Goal: Task Accomplishment & Management: Complete application form

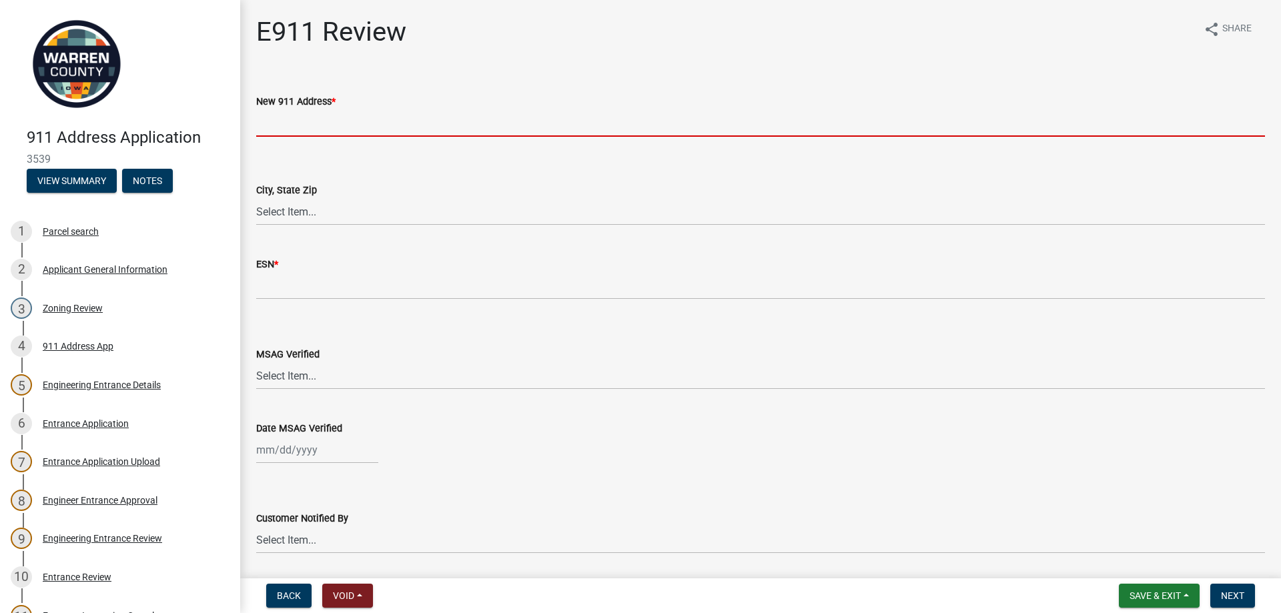
click at [317, 122] on input "New 911 Address *" at bounding box center [760, 122] width 1009 height 27
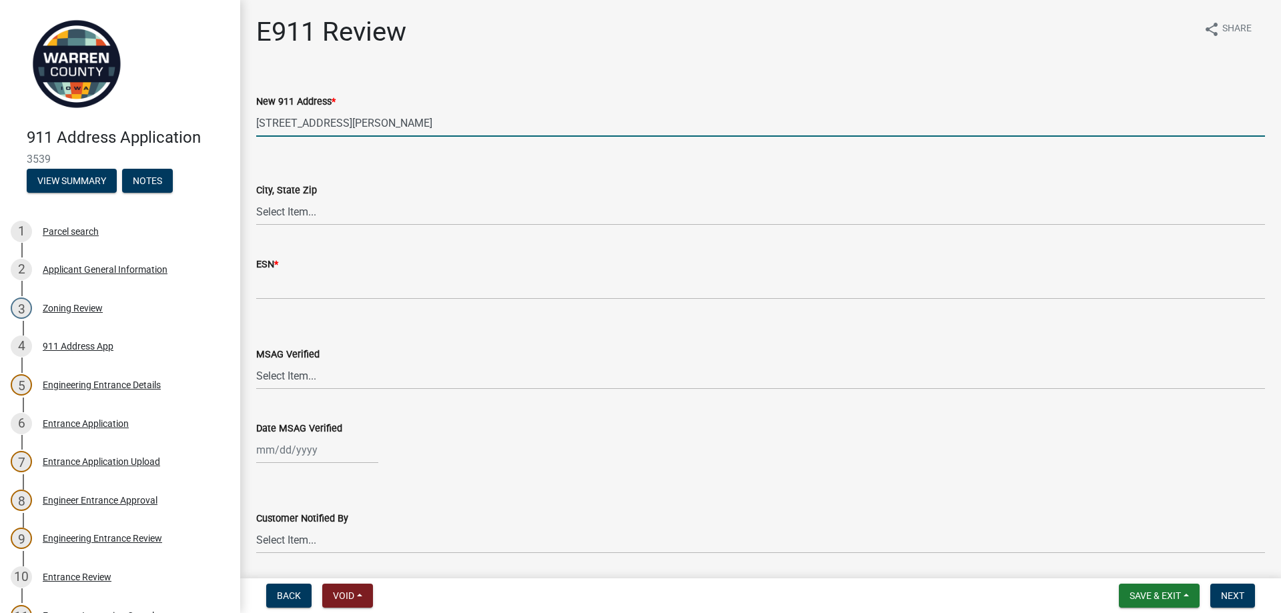
type input "[STREET_ADDRESS][PERSON_NAME]"
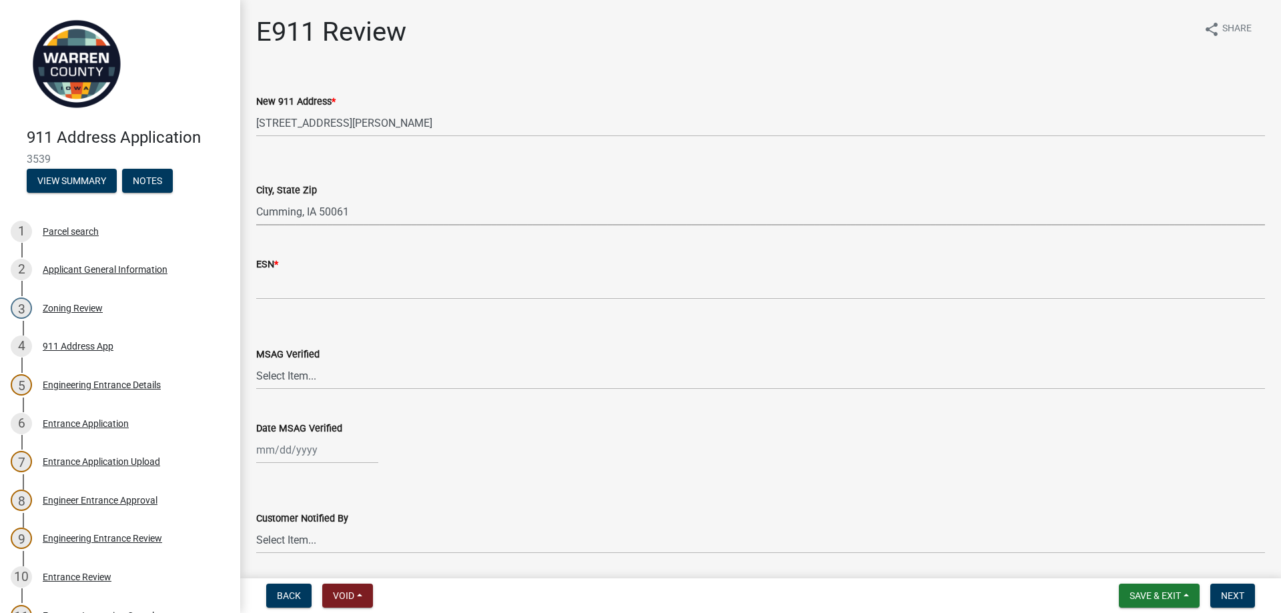
select select "05b6265a-73b9-4125-b1f5-15f6c0116db8"
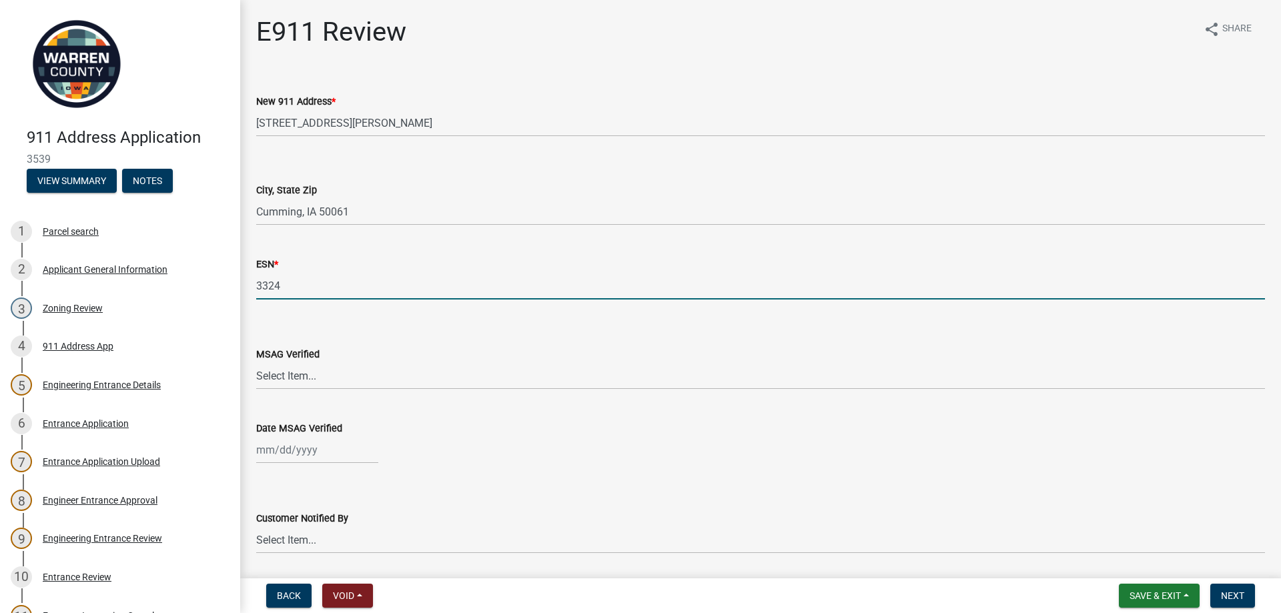
type input "3324"
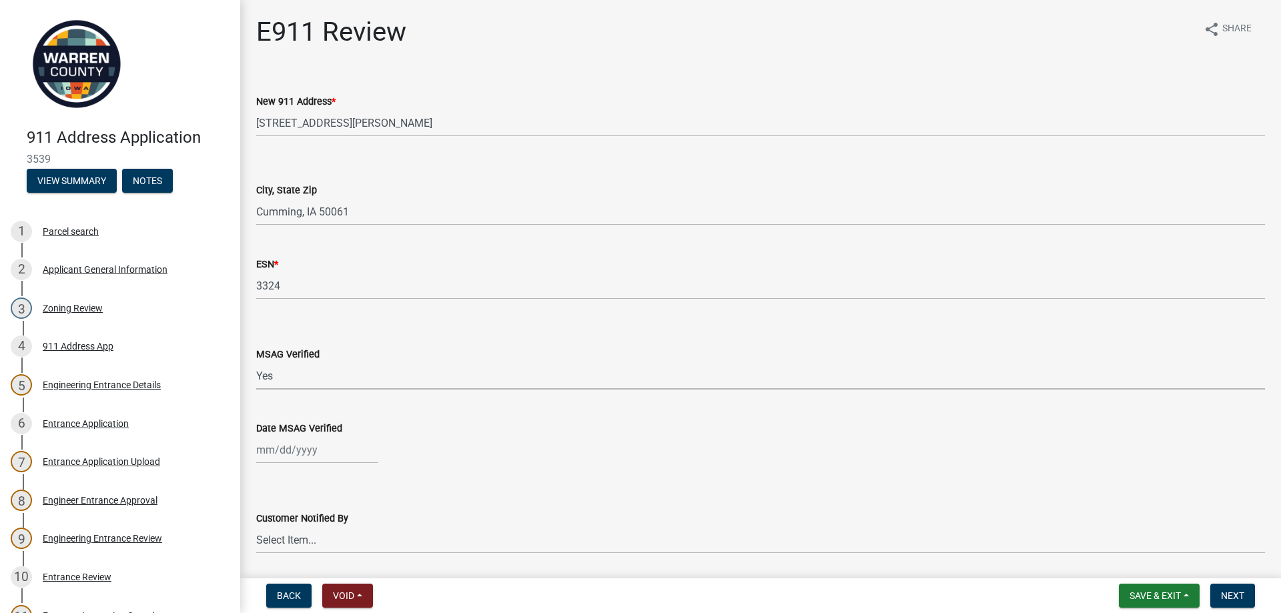
select select "8c22a609-d59d-42b1-8a9a-85abc4109515"
select select "8"
select select "2025"
click at [331, 386] on div "21" at bounding box center [333, 378] width 21 height 21
type input "[DATE]"
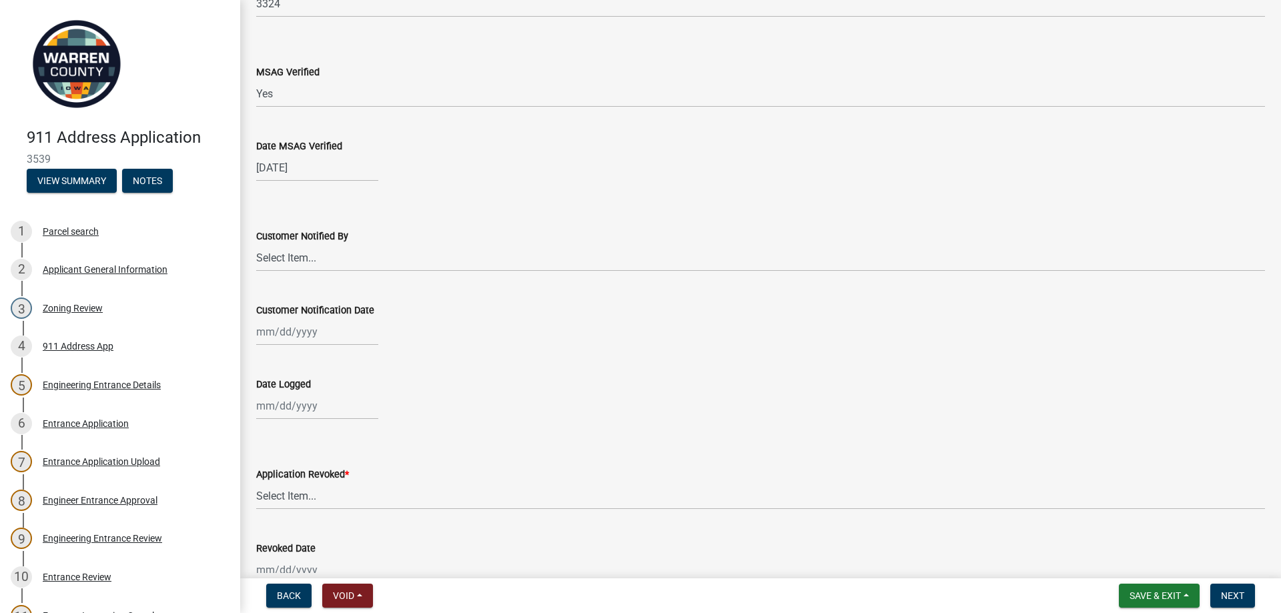
scroll to position [334, 0]
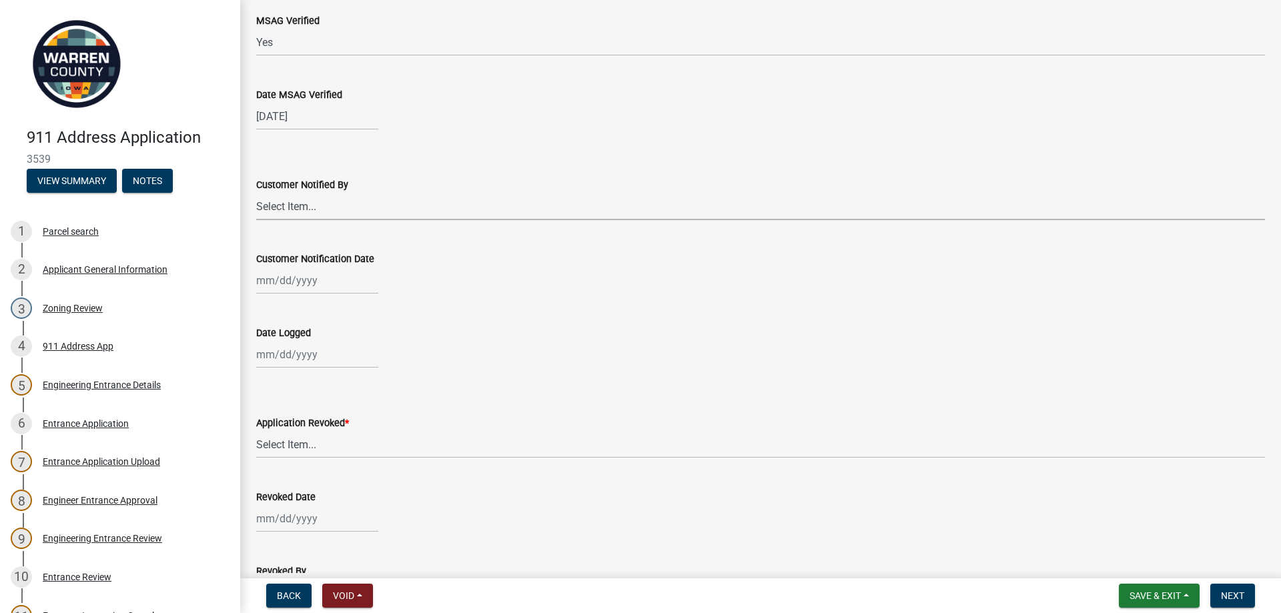
click at [289, 210] on select "Select Item... Phone Letter Phone and Letter" at bounding box center [760, 206] width 1009 height 27
click at [256, 193] on select "Select Item... Phone Letter Phone and Letter" at bounding box center [760, 206] width 1009 height 27
select select "776e5866-48fe-4455-8c4b-917c3f553778"
click at [284, 283] on div at bounding box center [317, 280] width 122 height 27
select select "8"
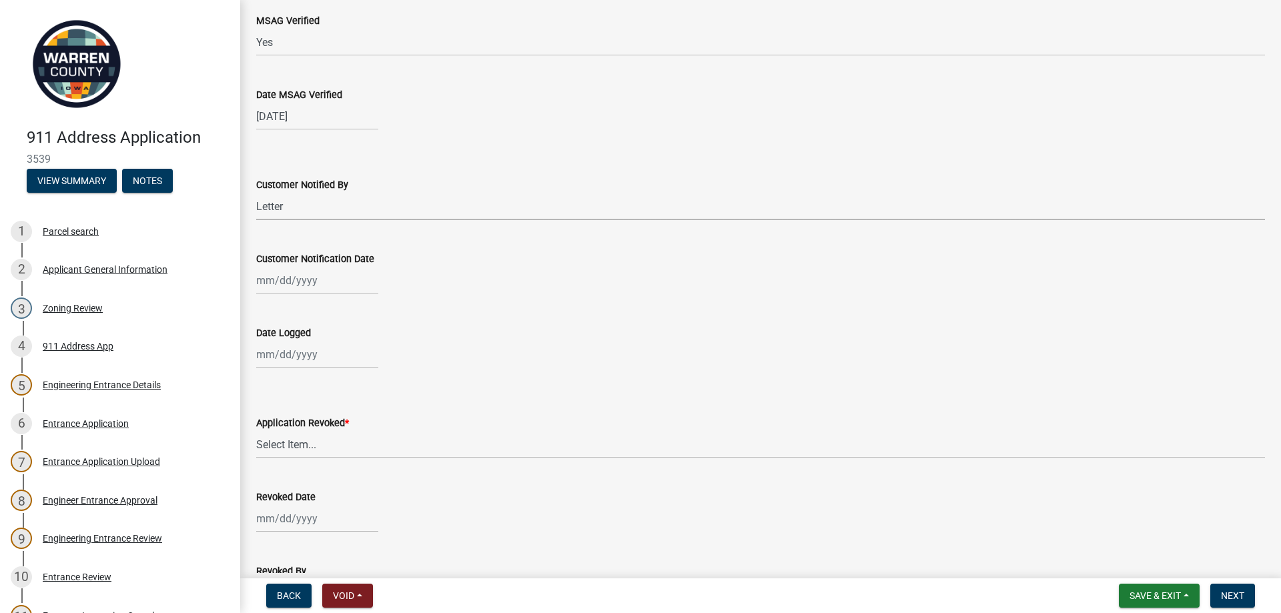
select select "2025"
click at [331, 413] on div "21" at bounding box center [333, 415] width 21 height 21
type input "[DATE]"
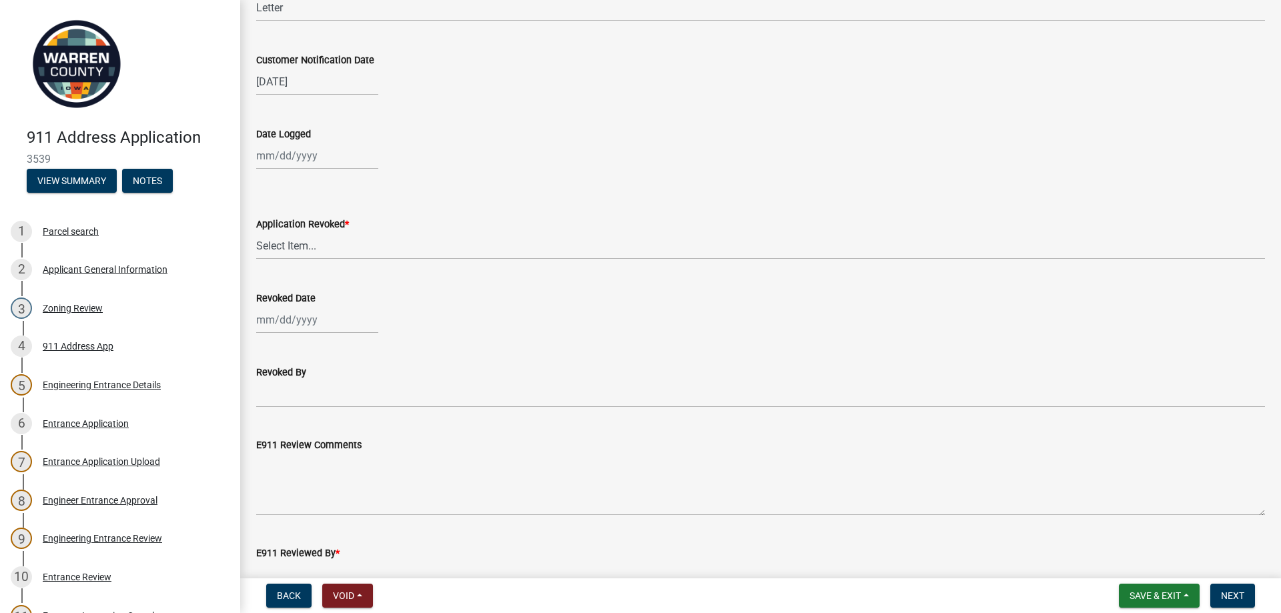
scroll to position [534, 0]
click at [274, 159] on div at bounding box center [317, 154] width 122 height 27
select select "8"
select select "2025"
click at [338, 289] on div "21" at bounding box center [333, 289] width 21 height 21
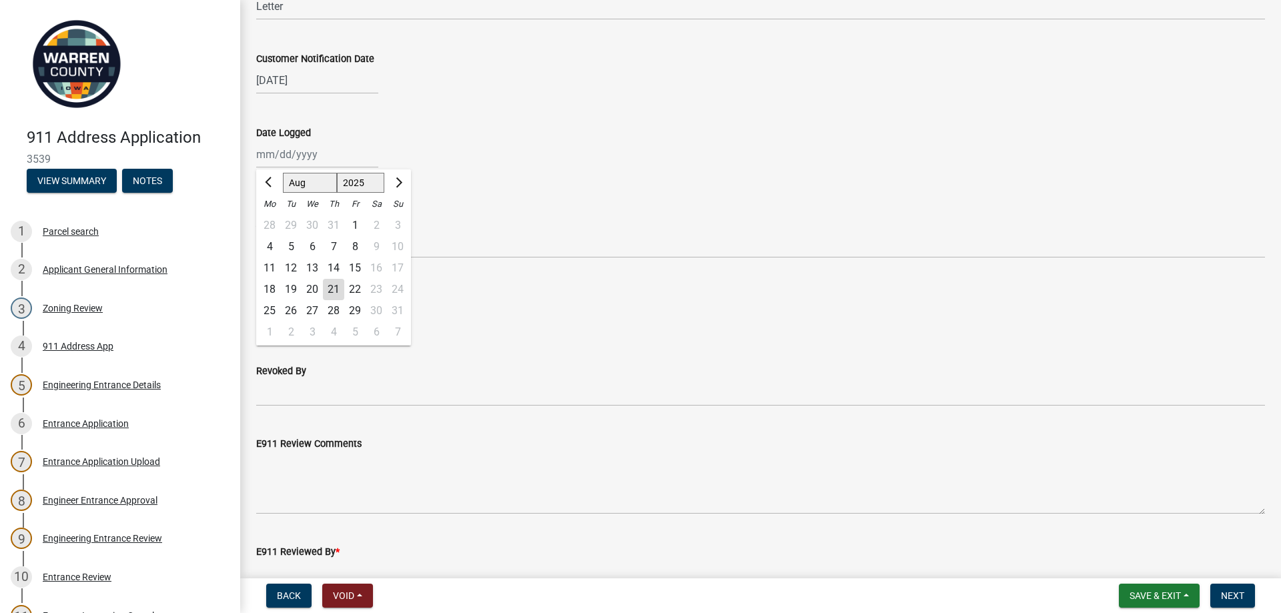
type input "[DATE]"
click at [276, 246] on select "Select Item... Yes No" at bounding box center [760, 244] width 1009 height 27
click at [256, 231] on select "Select Item... Yes No" at bounding box center [760, 244] width 1009 height 27
select select "c98b9208-48c9-4ce6-b75d-2f61592d01a5"
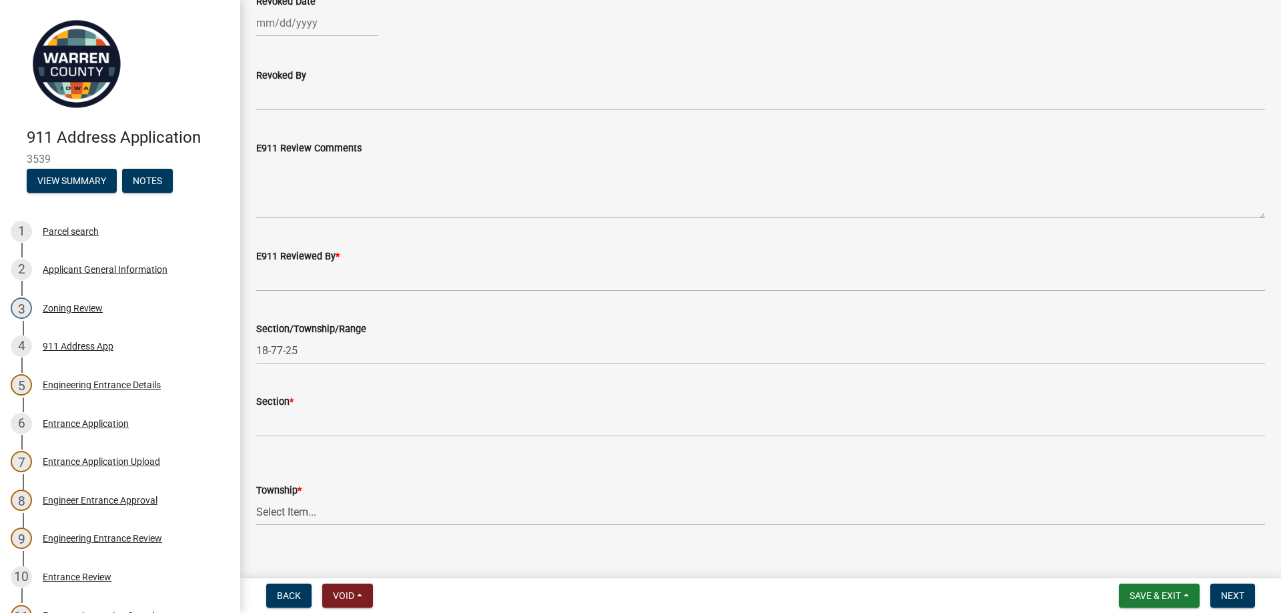
scroll to position [846, 0]
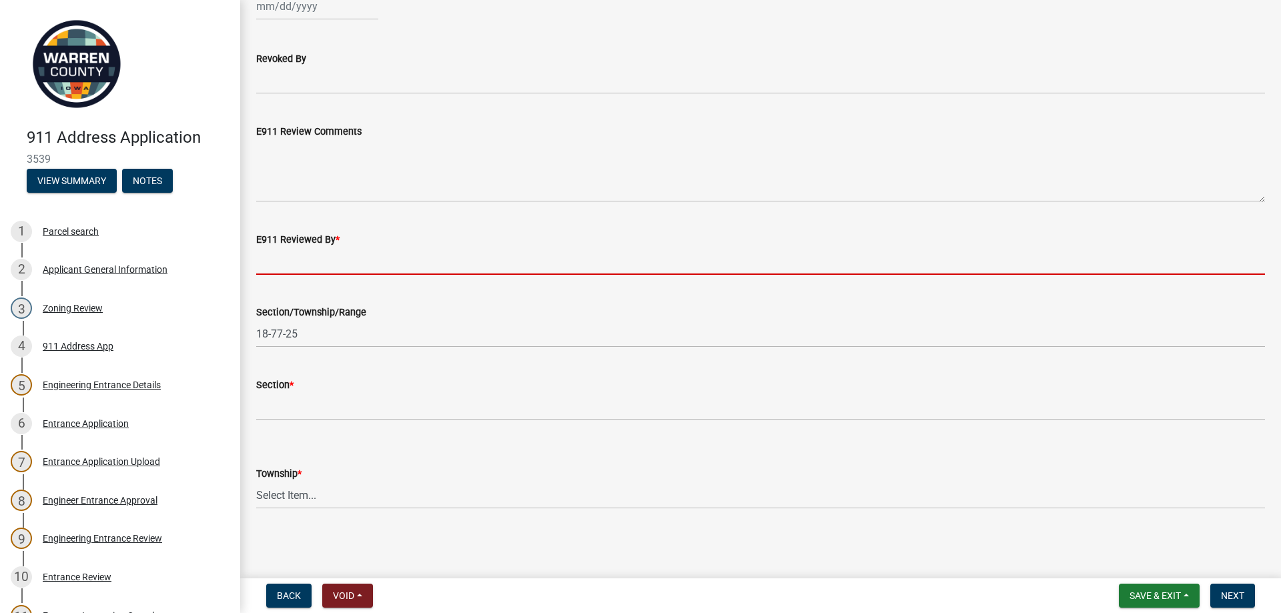
click at [304, 260] on input "E911 Reviewed By *" at bounding box center [760, 261] width 1009 height 27
type input "[PERSON_NAME]"
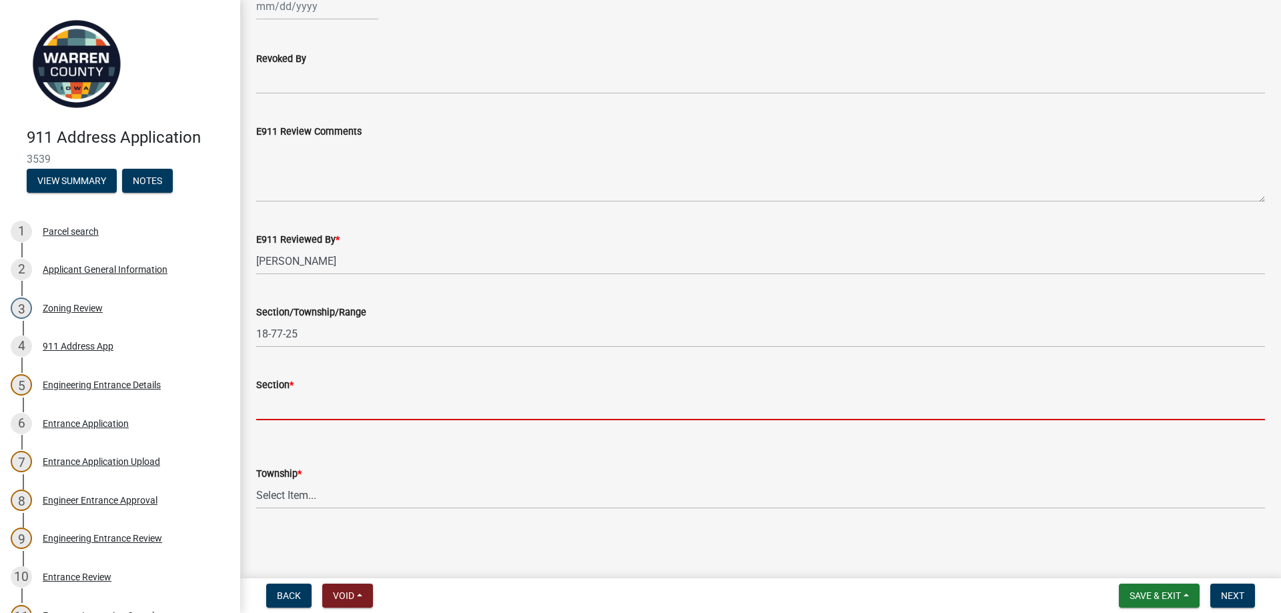
click at [306, 415] on input "Section *" at bounding box center [760, 406] width 1009 height 27
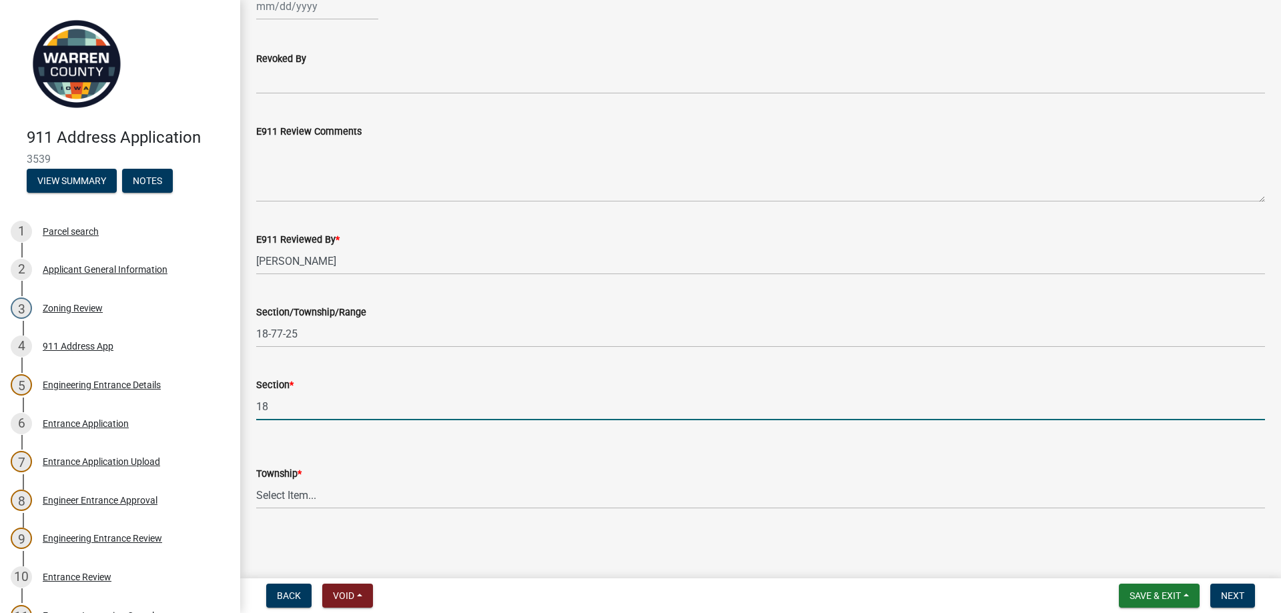
type input "18"
click at [279, 496] on select "Select Item... [PERSON_NAME] [PERSON_NAME] [PERSON_NAME] Liberty [PERSON_NAME] …" at bounding box center [760, 495] width 1009 height 27
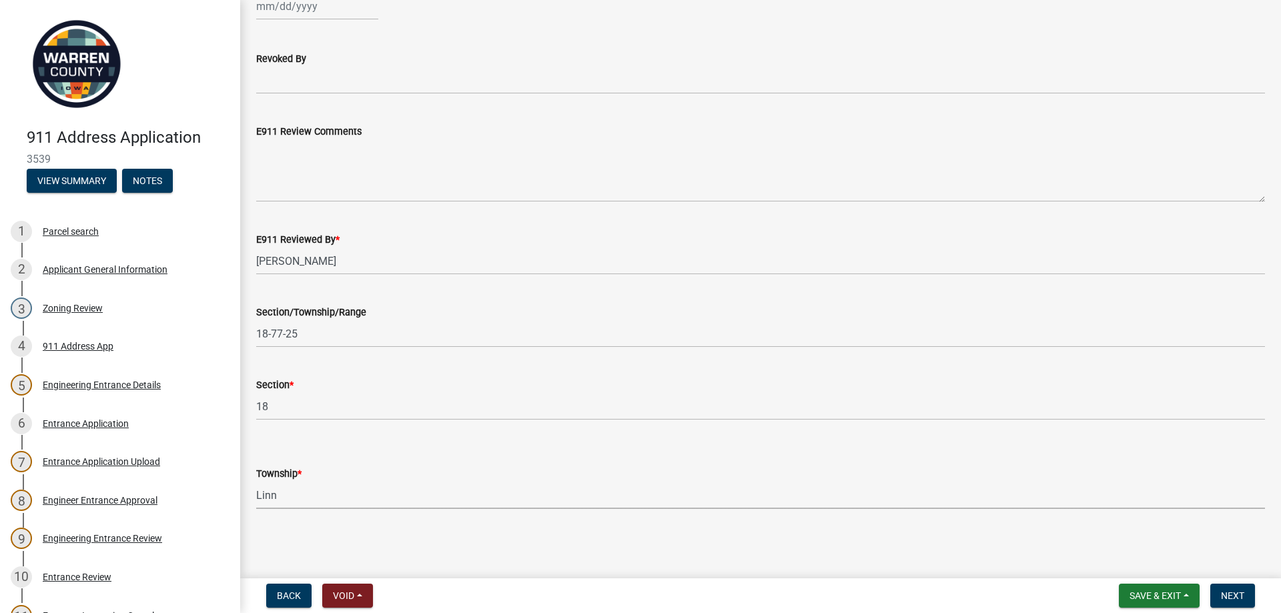
click at [256, 482] on select "Select Item... [PERSON_NAME] [PERSON_NAME] [PERSON_NAME] Liberty [PERSON_NAME] …" at bounding box center [760, 495] width 1009 height 27
select select "41da9601-d925-4d76-94e7-0306e91430ef"
click at [1229, 593] on span "Next" at bounding box center [1232, 595] width 23 height 11
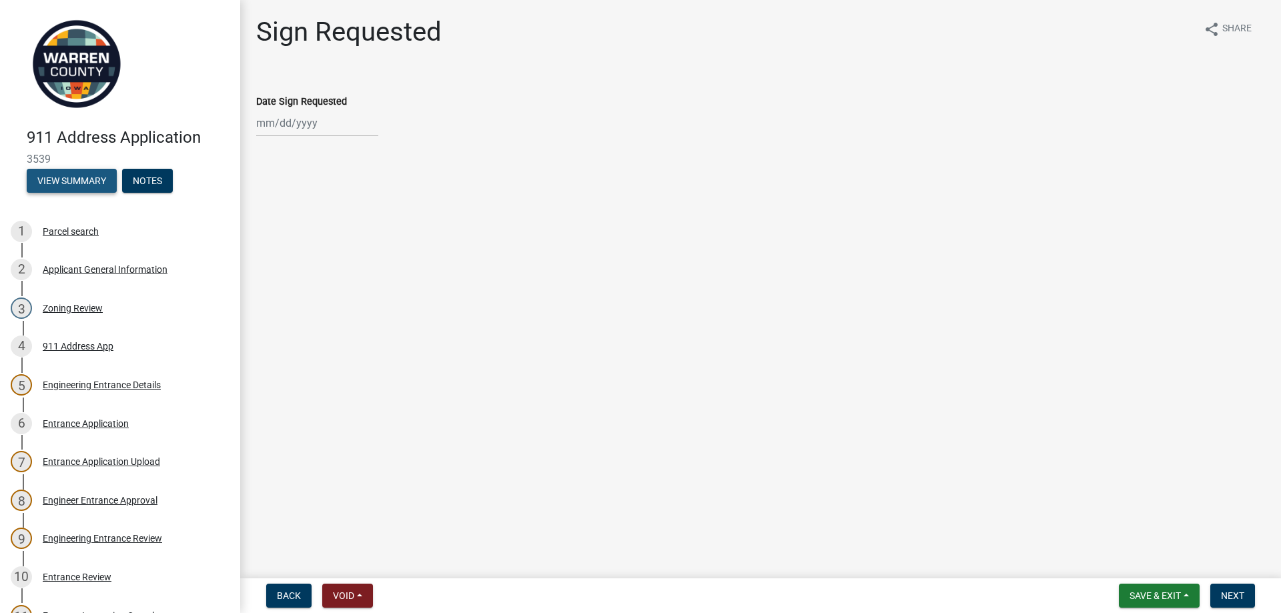
click at [69, 176] on button "View Summary" at bounding box center [72, 181] width 90 height 24
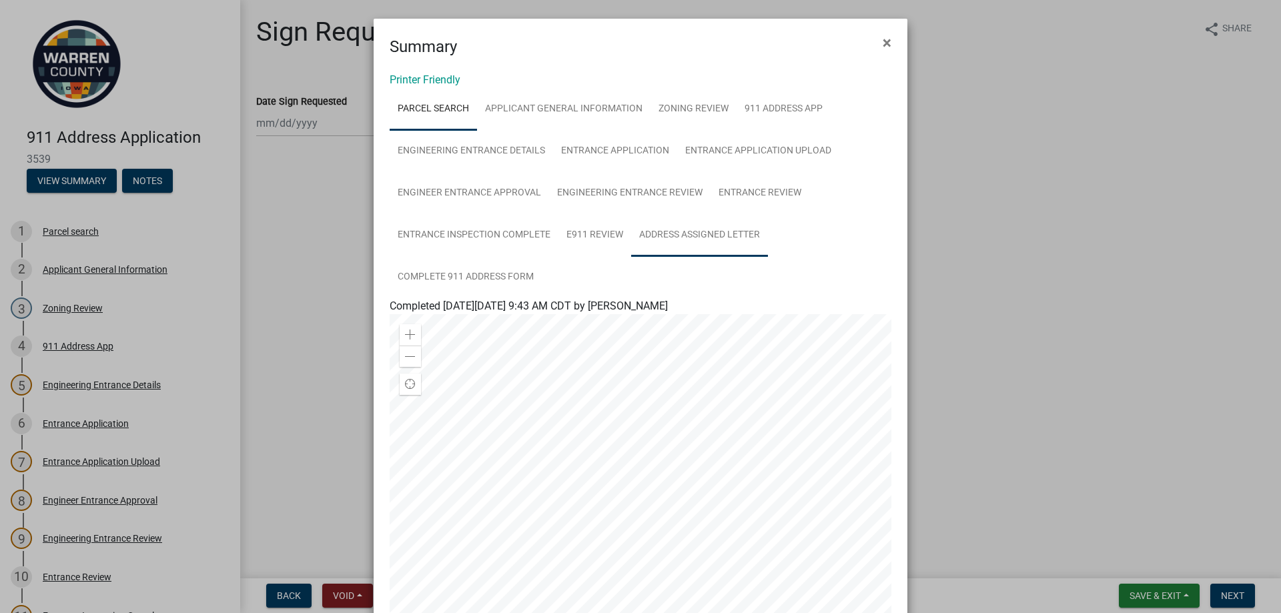
click at [715, 234] on link "Address Assigned Letter" at bounding box center [699, 235] width 137 height 43
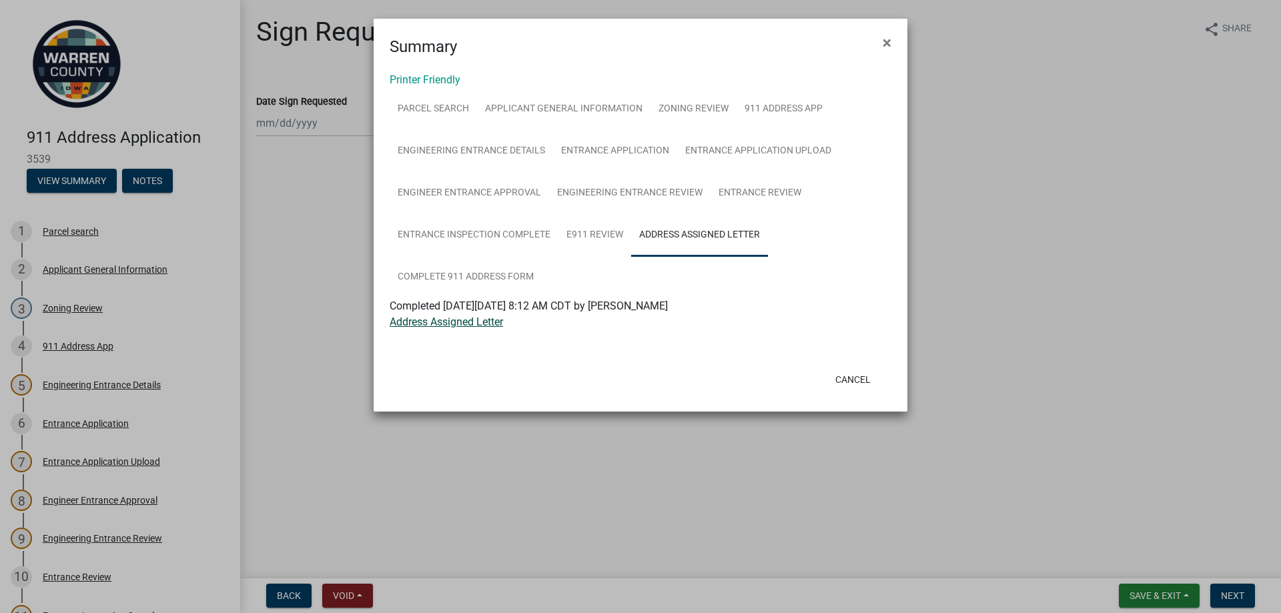
click at [460, 322] on link "Address Assigned Letter" at bounding box center [446, 322] width 113 height 13
click at [544, 103] on link "Applicant General Information" at bounding box center [563, 109] width 173 height 43
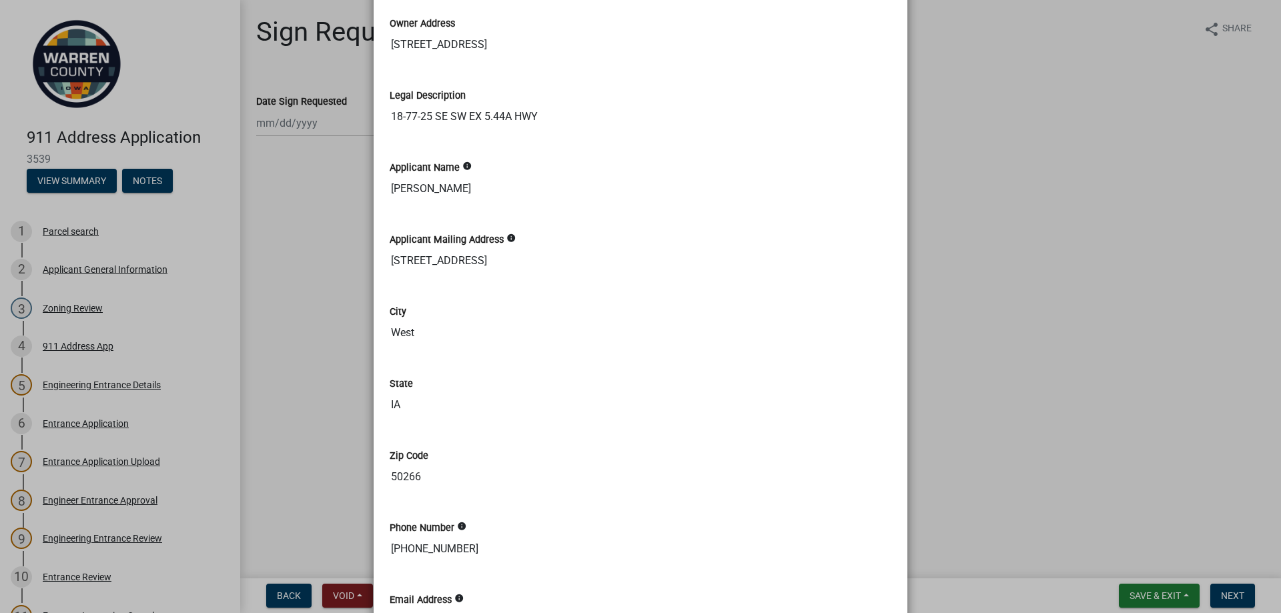
scroll to position [601, 0]
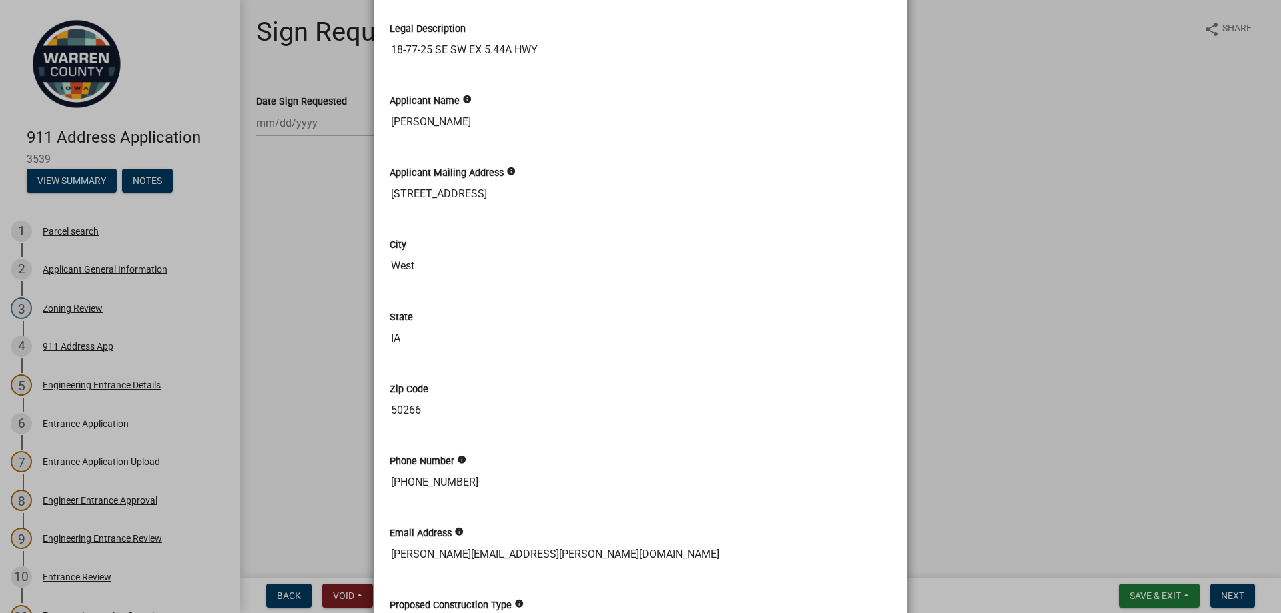
click at [419, 266] on input "West" at bounding box center [641, 266] width 502 height 27
click at [430, 266] on input "West" at bounding box center [641, 266] width 502 height 27
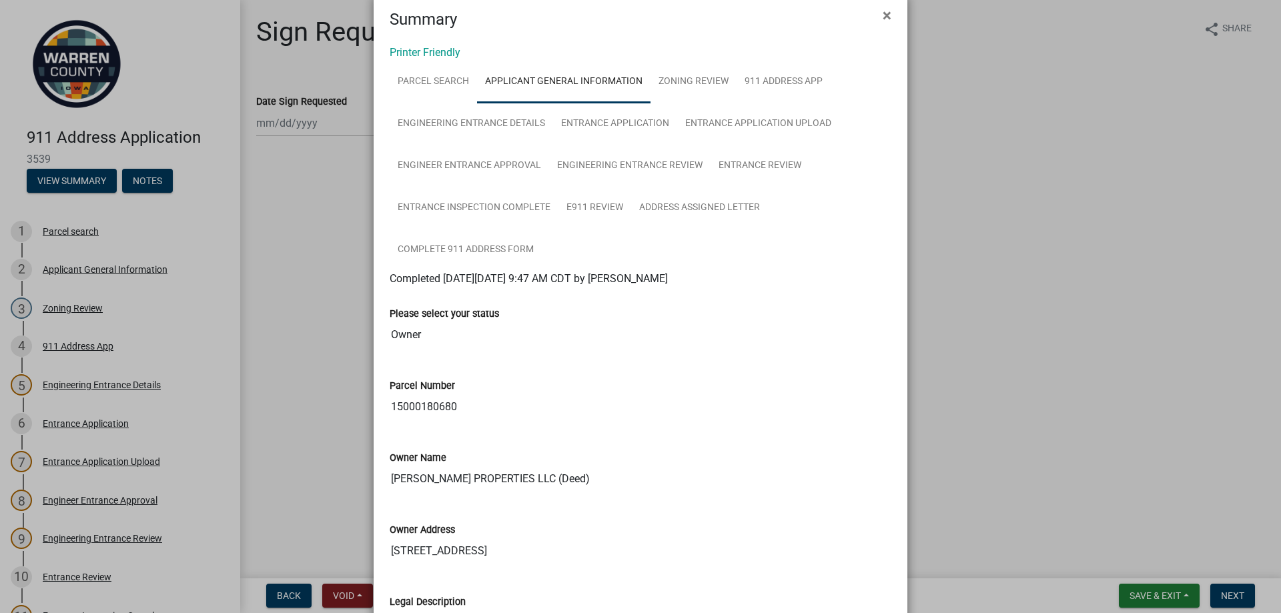
scroll to position [0, 0]
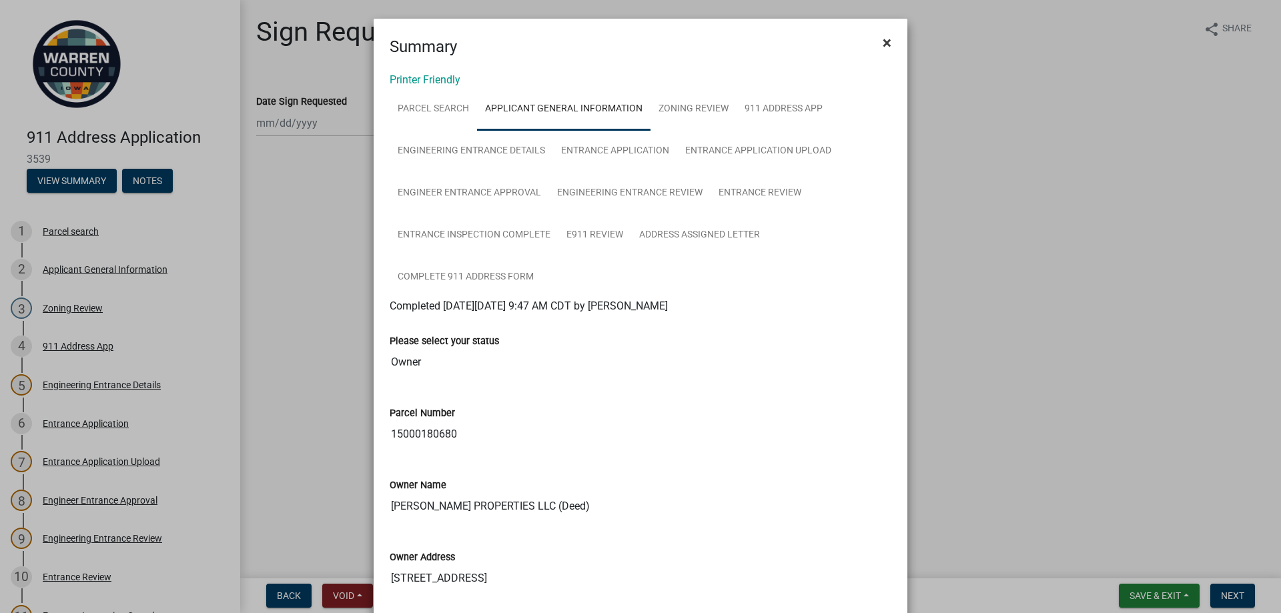
click at [884, 43] on span "×" at bounding box center [887, 42] width 9 height 19
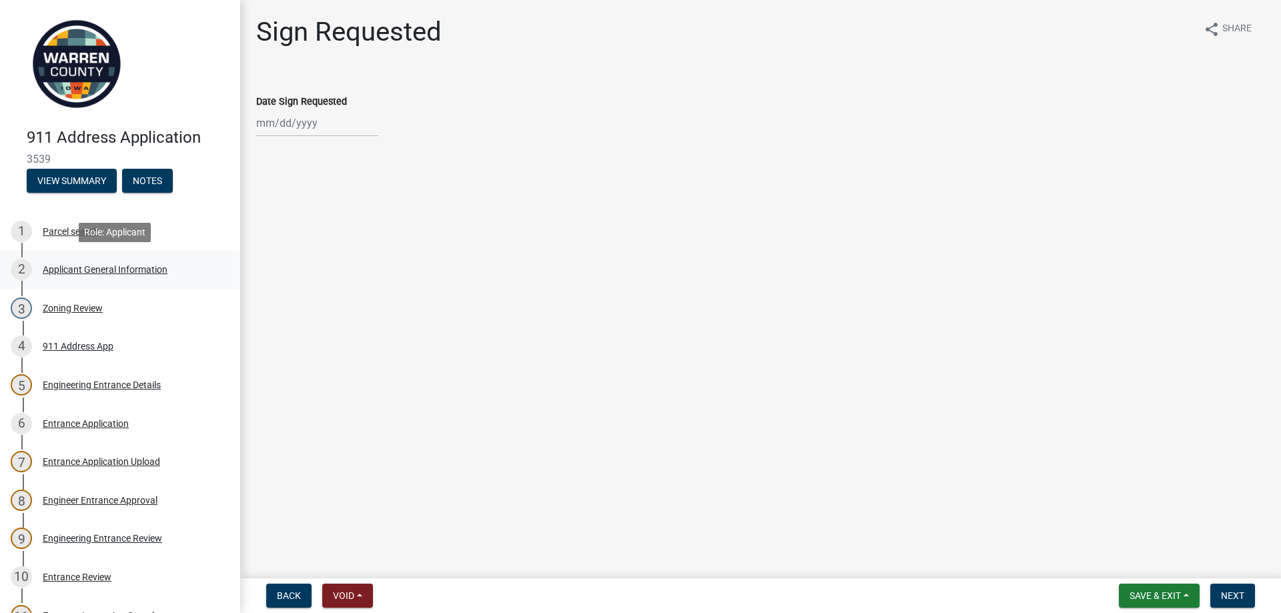
click at [138, 270] on div "Applicant General Information" at bounding box center [105, 269] width 125 height 9
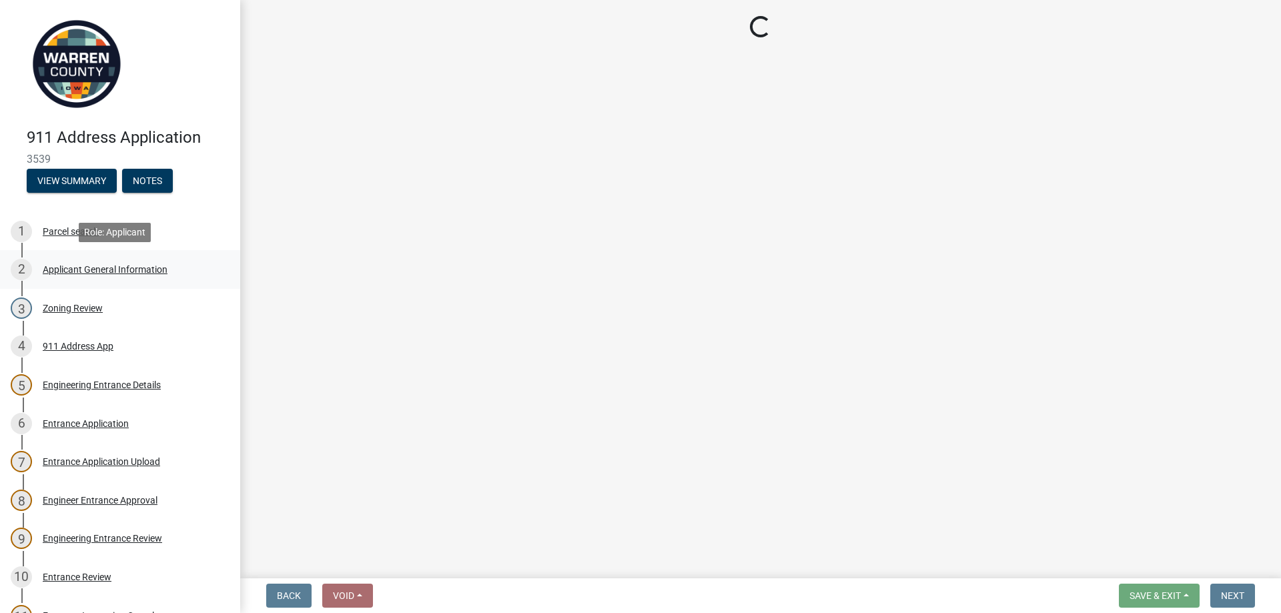
select select "62e05361-9b1f-4f6e-9af6-30ebbe0e033e"
select select "c90aeb4f-8d51-4a52-b06f-2345d499b56e"
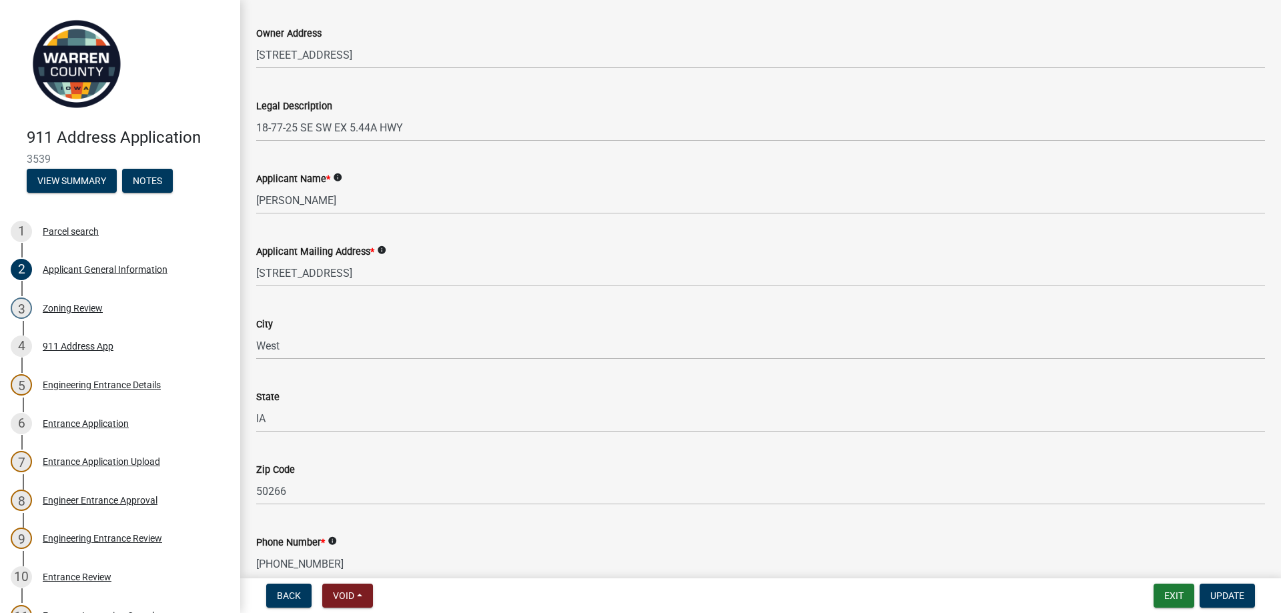
scroll to position [334, 0]
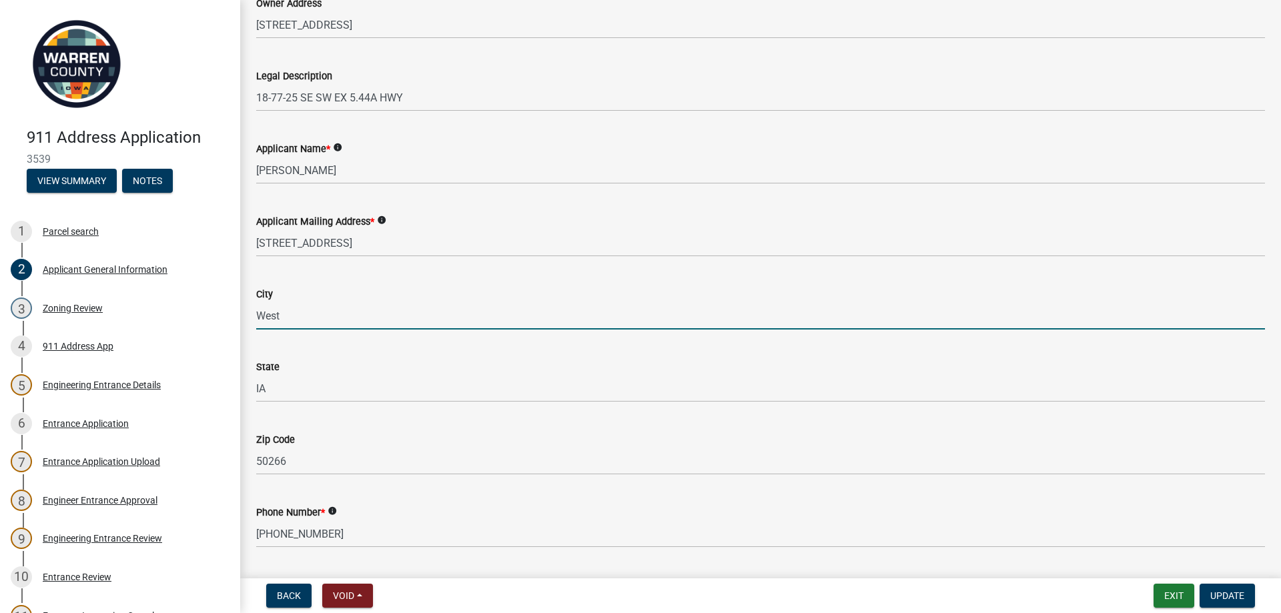
click at [295, 315] on input "West" at bounding box center [760, 315] width 1009 height 27
click at [296, 316] on input "[GEOGRAPHIC_DATA]" at bounding box center [760, 315] width 1009 height 27
type input "[GEOGRAPHIC_DATA]"
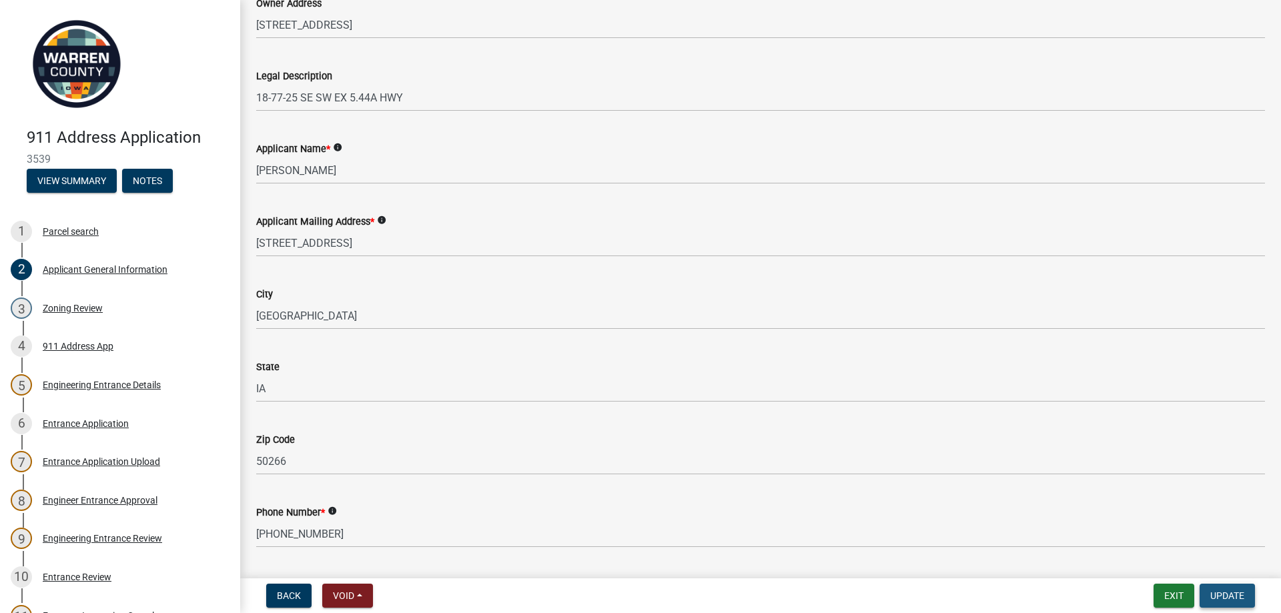
click at [1239, 591] on span "Update" at bounding box center [1227, 595] width 34 height 11
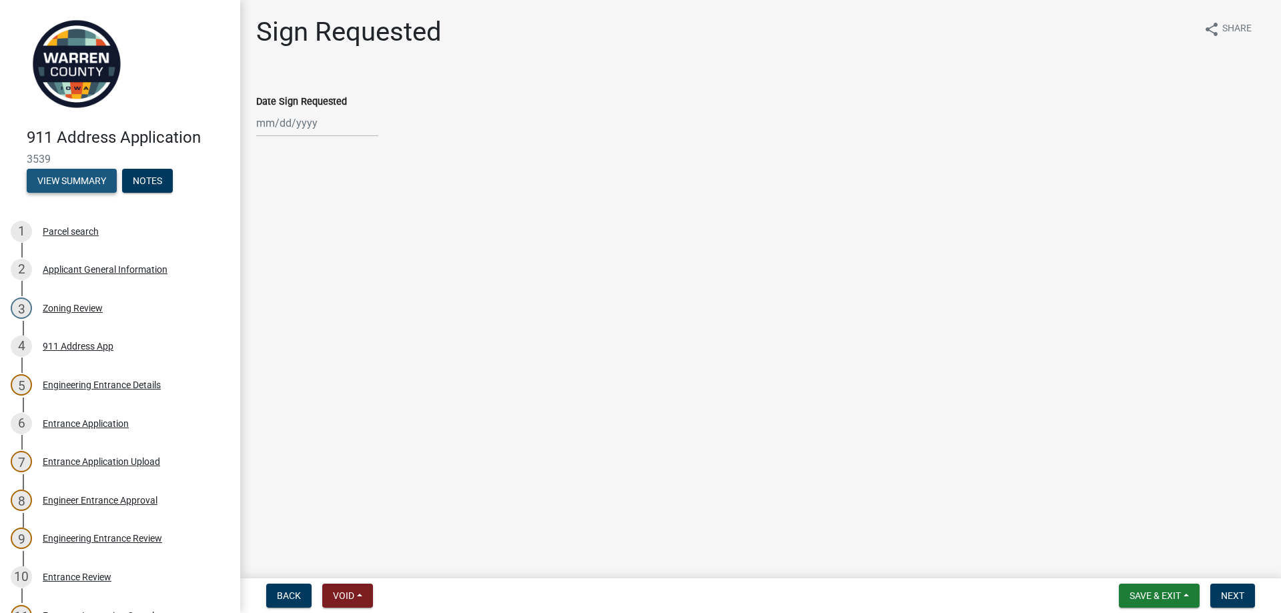
click at [65, 182] on button "View Summary" at bounding box center [72, 181] width 90 height 24
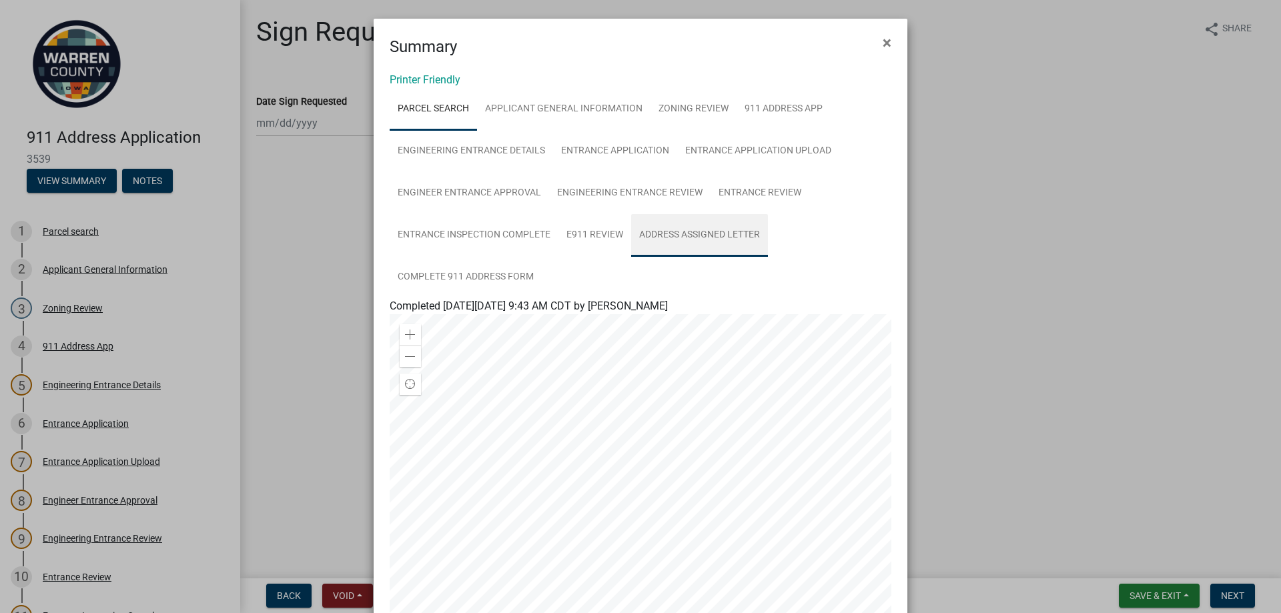
click at [685, 233] on link "Address Assigned Letter" at bounding box center [699, 235] width 137 height 43
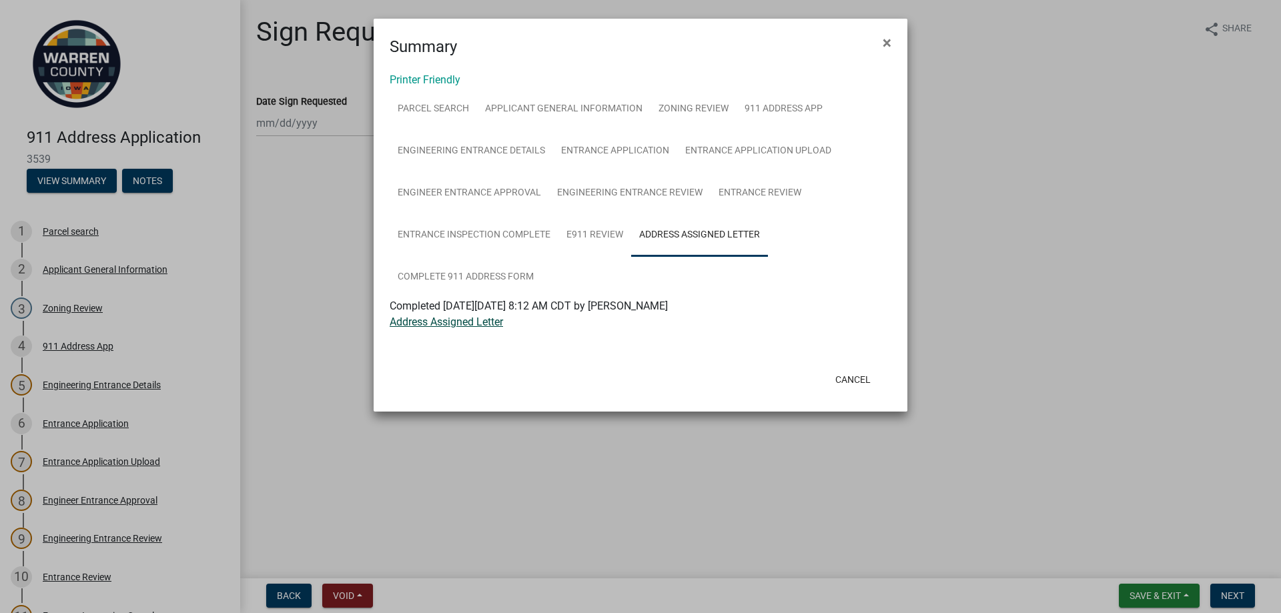
click at [480, 324] on link "Address Assigned Letter" at bounding box center [446, 322] width 113 height 13
click at [849, 384] on button "Cancel" at bounding box center [853, 380] width 57 height 24
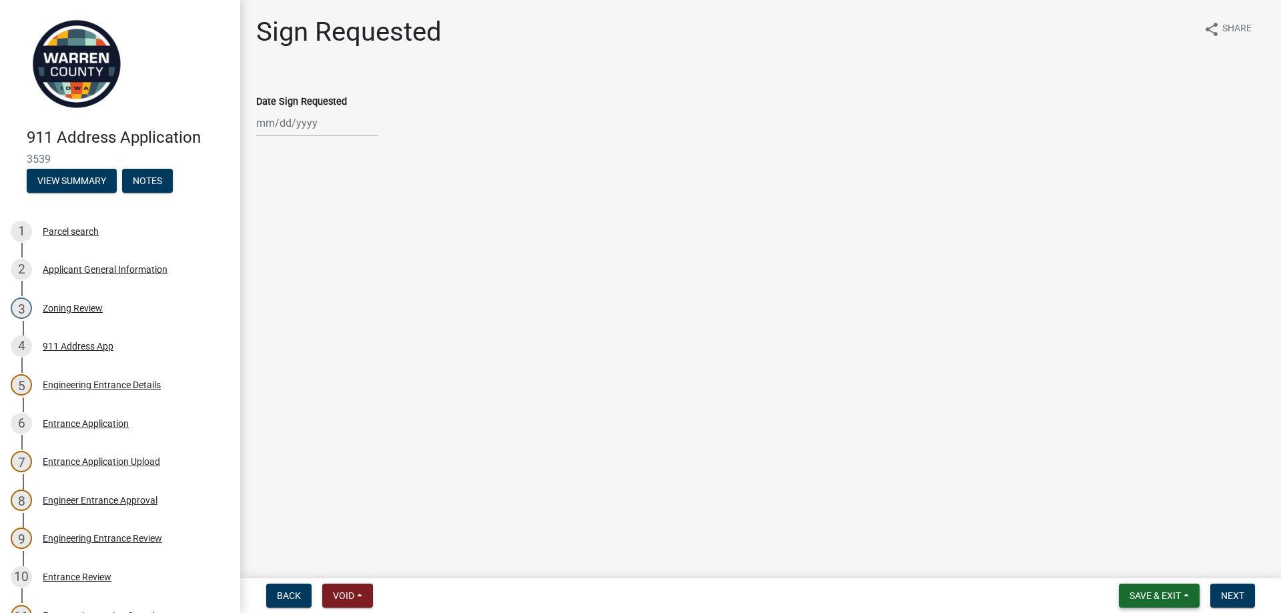
click at [1161, 595] on span "Save & Exit" at bounding box center [1155, 595] width 51 height 11
click at [1138, 557] on button "Save & Exit" at bounding box center [1146, 561] width 107 height 32
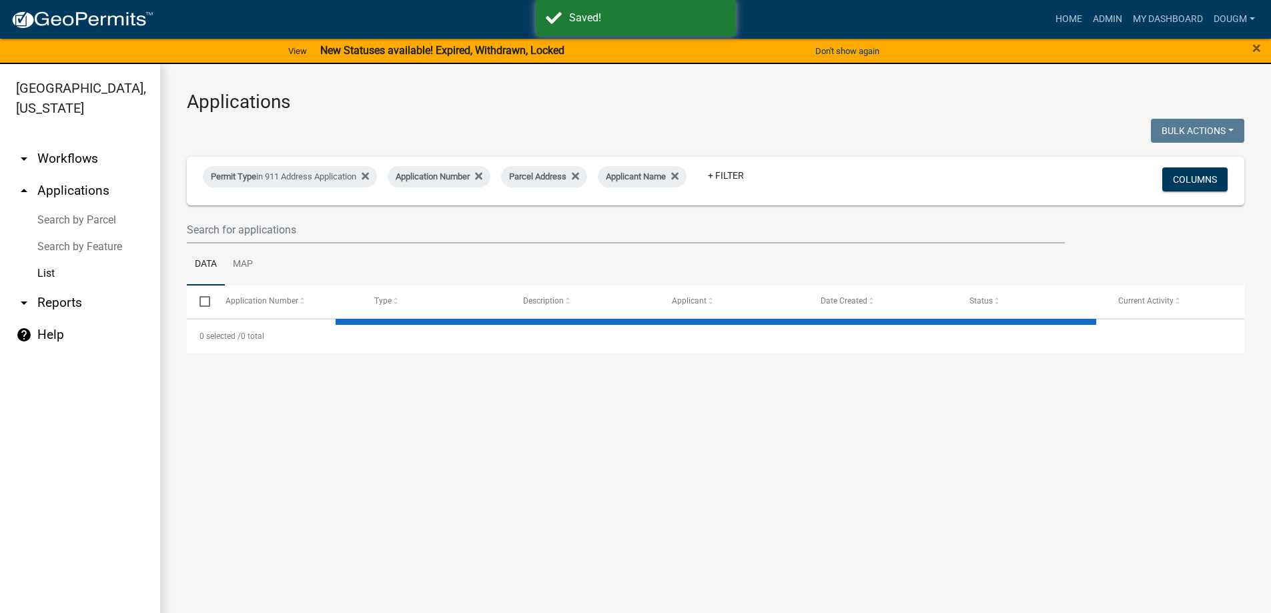
select select "3: 100"
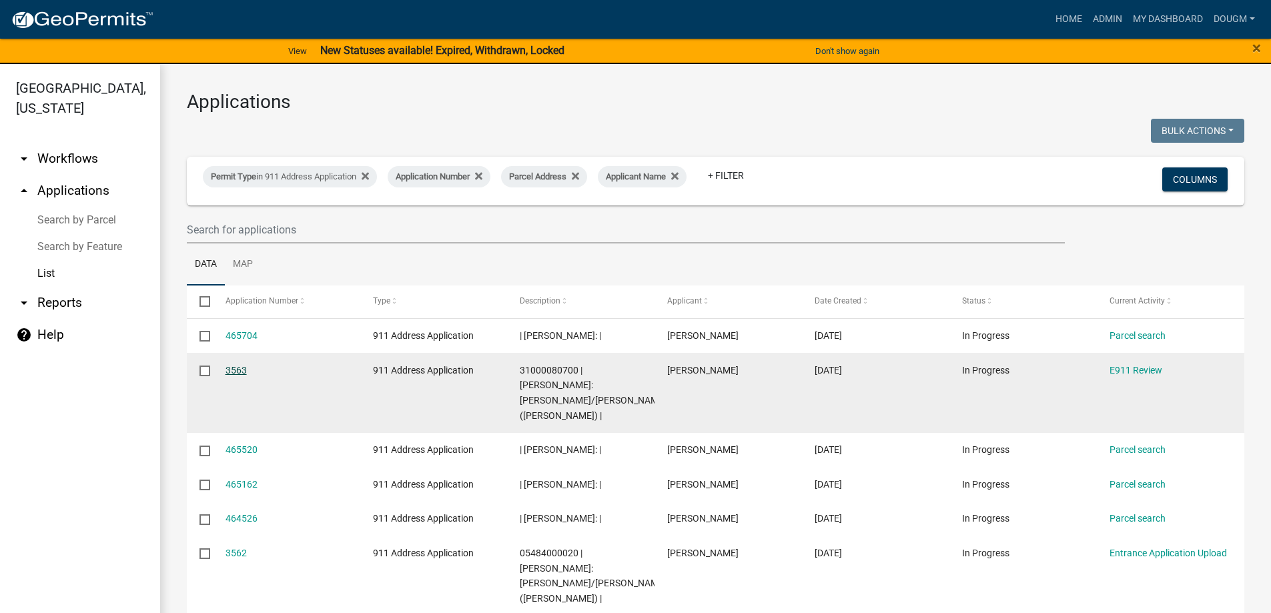
click at [234, 366] on link "3563" at bounding box center [236, 370] width 21 height 11
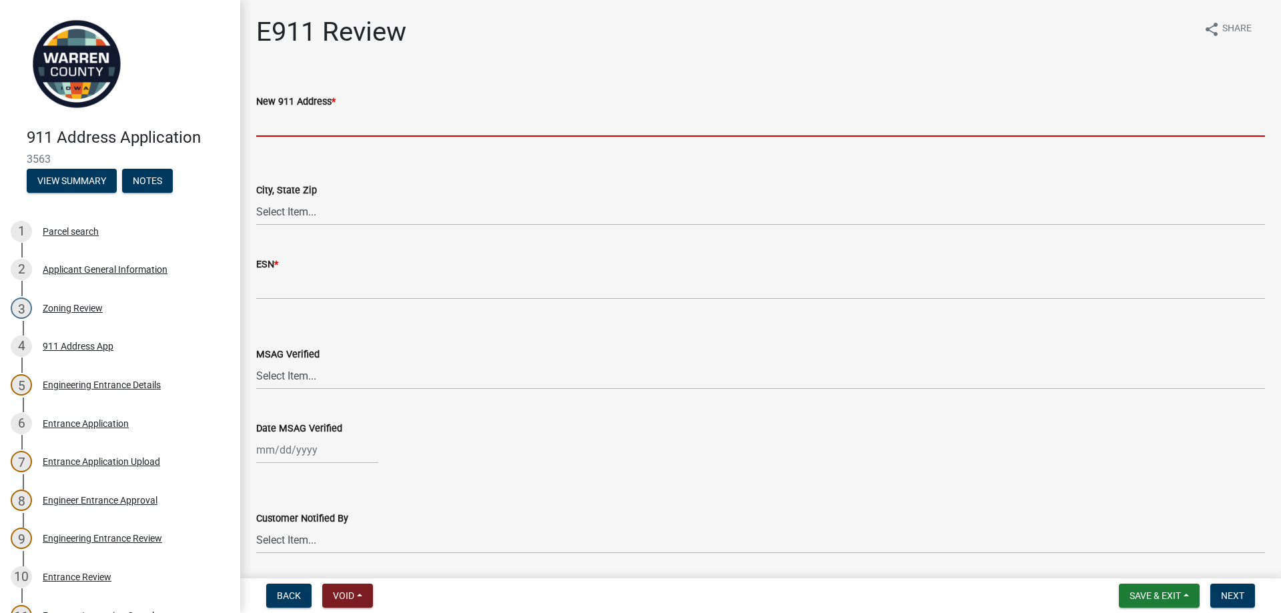
click at [300, 123] on input "New 911 Address *" at bounding box center [760, 122] width 1009 height 27
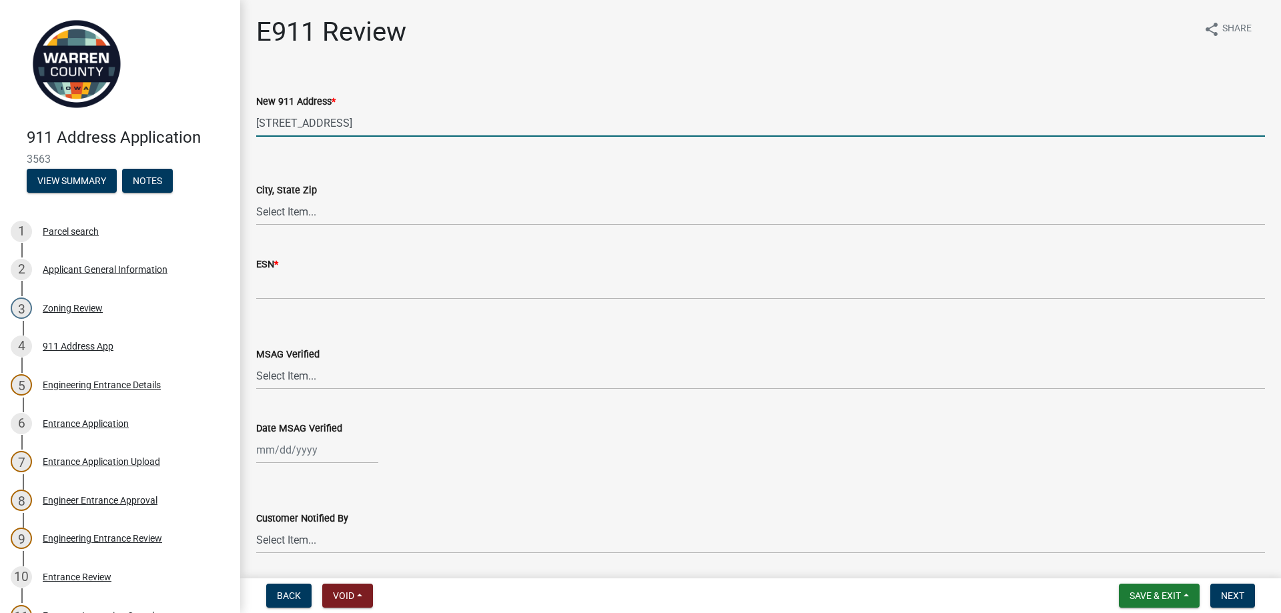
type input "[STREET_ADDRESS]"
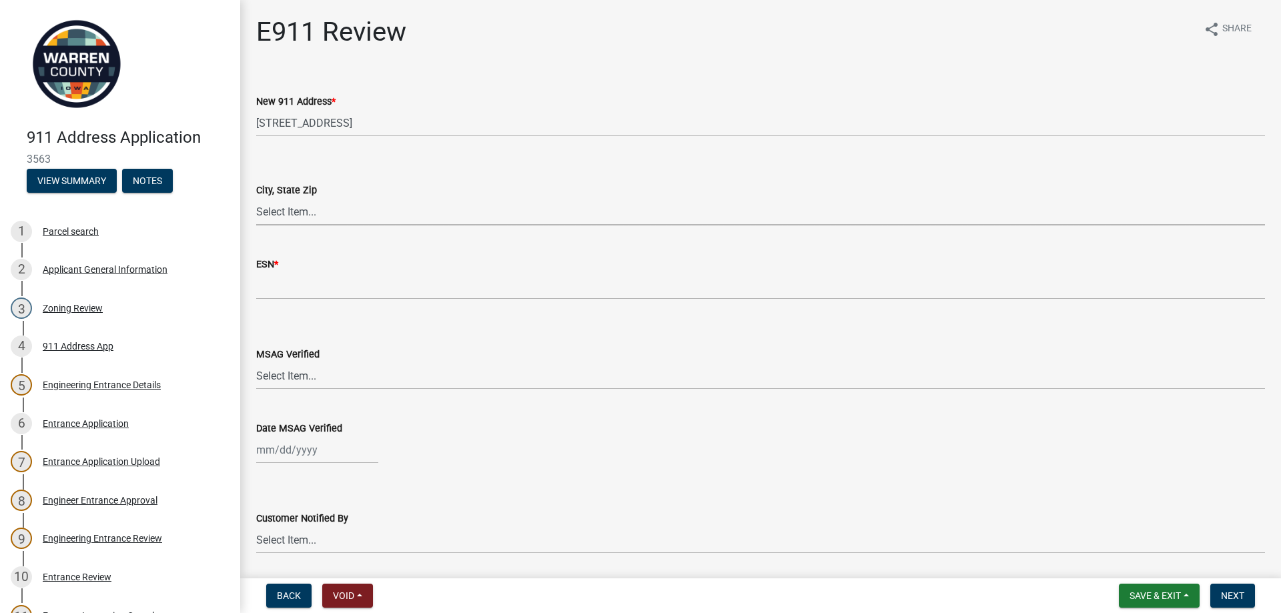
click at [288, 218] on select "Select Item... [GEOGRAPHIC_DATA][PERSON_NAME] [GEOGRAPHIC_DATA][PERSON_NAME][US…" at bounding box center [760, 211] width 1009 height 27
click at [256, 198] on select "Select Item... [GEOGRAPHIC_DATA][PERSON_NAME] [GEOGRAPHIC_DATA][PERSON_NAME][US…" at bounding box center [760, 211] width 1009 height 27
select select "dc59ed34-5144-444c-b73b-199f75f5212e"
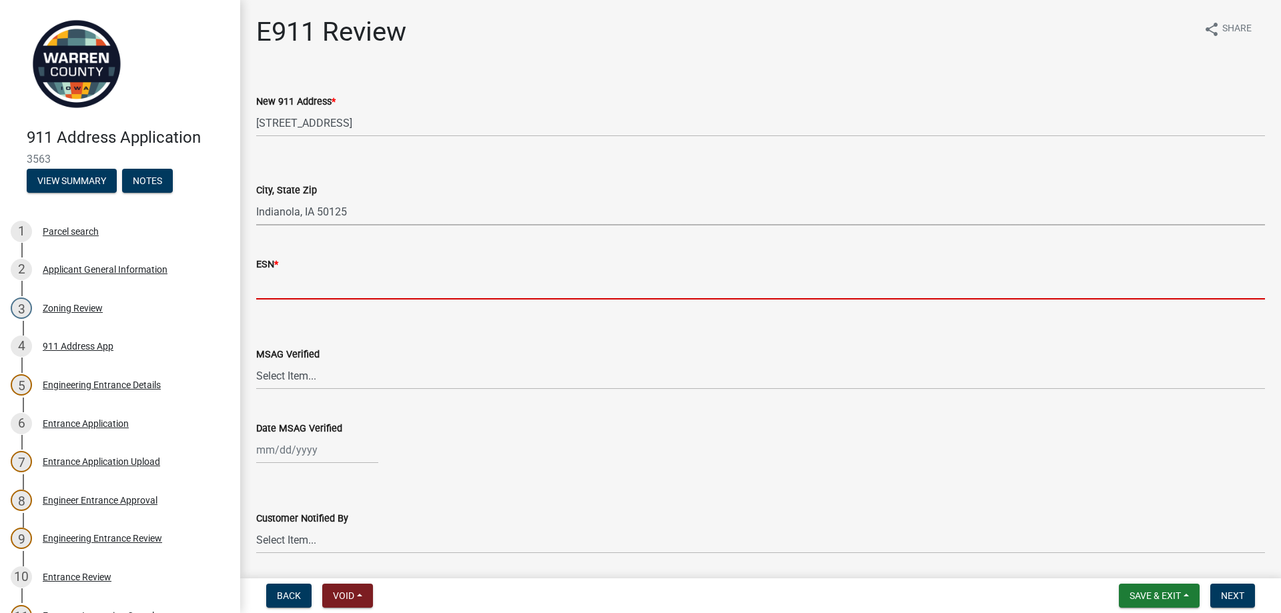
click at [280, 285] on input "text" at bounding box center [760, 285] width 1009 height 27
type input "4304"
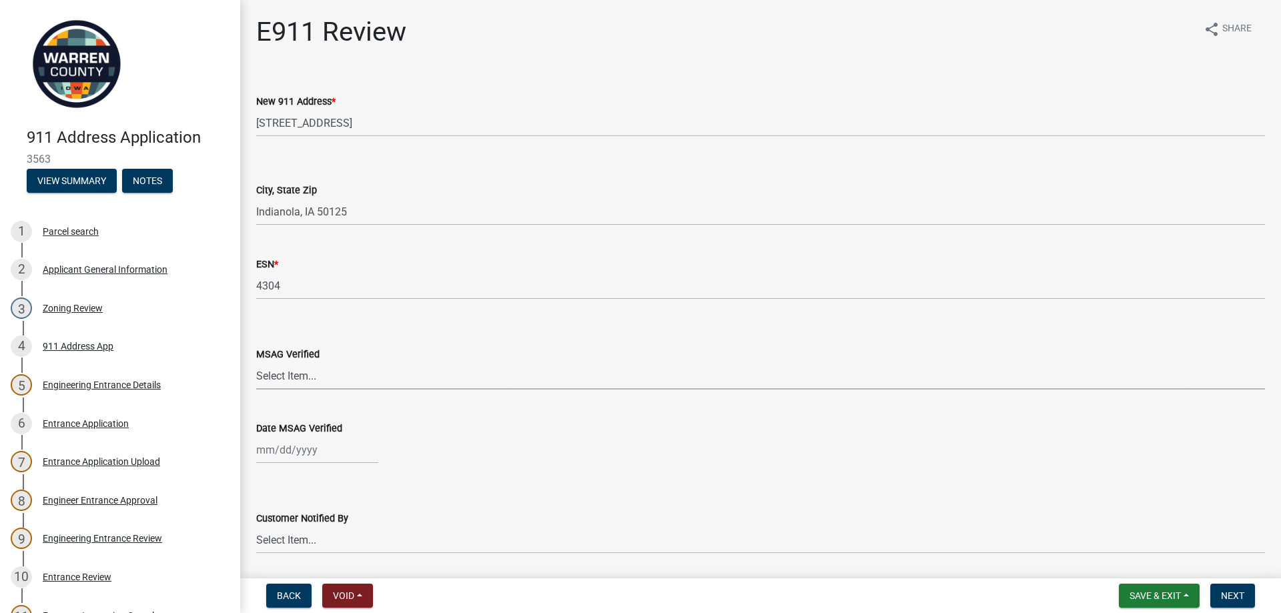
click at [292, 378] on select "Select Item... Yes No" at bounding box center [760, 375] width 1009 height 27
click at [256, 362] on select "Select Item... Yes No" at bounding box center [760, 375] width 1009 height 27
select select "8c22a609-d59d-42b1-8a9a-85abc4109515"
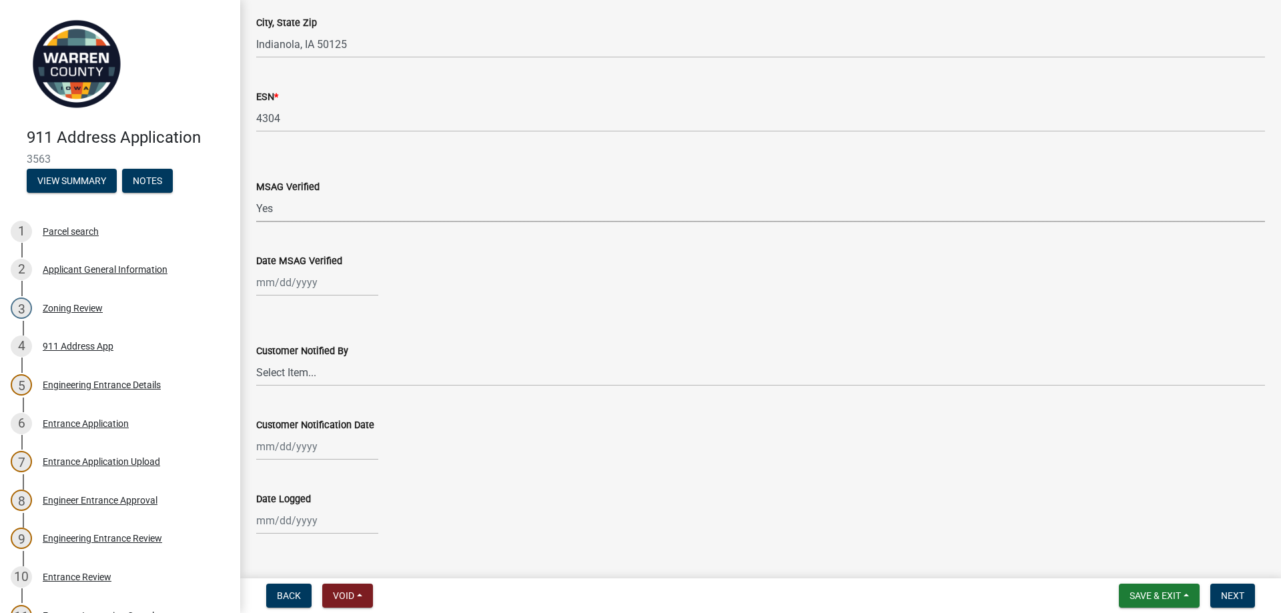
scroll to position [200, 0]
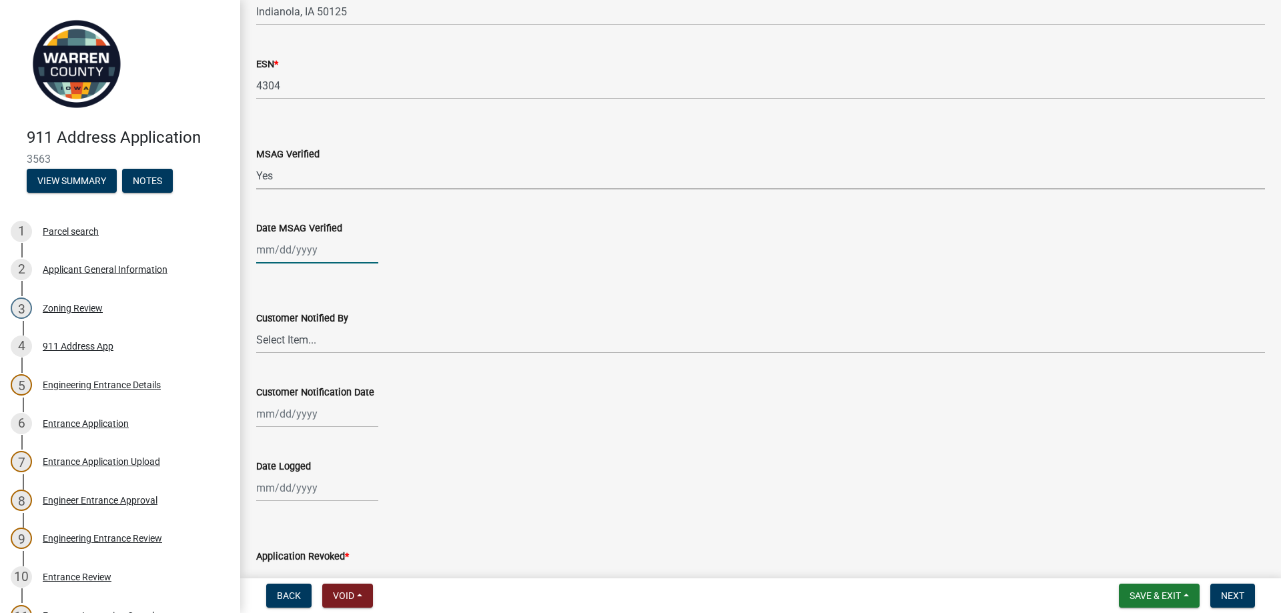
click at [302, 252] on div at bounding box center [317, 249] width 122 height 27
select select "8"
select select "2025"
click at [335, 384] on div "21" at bounding box center [333, 384] width 21 height 21
type input "[DATE]"
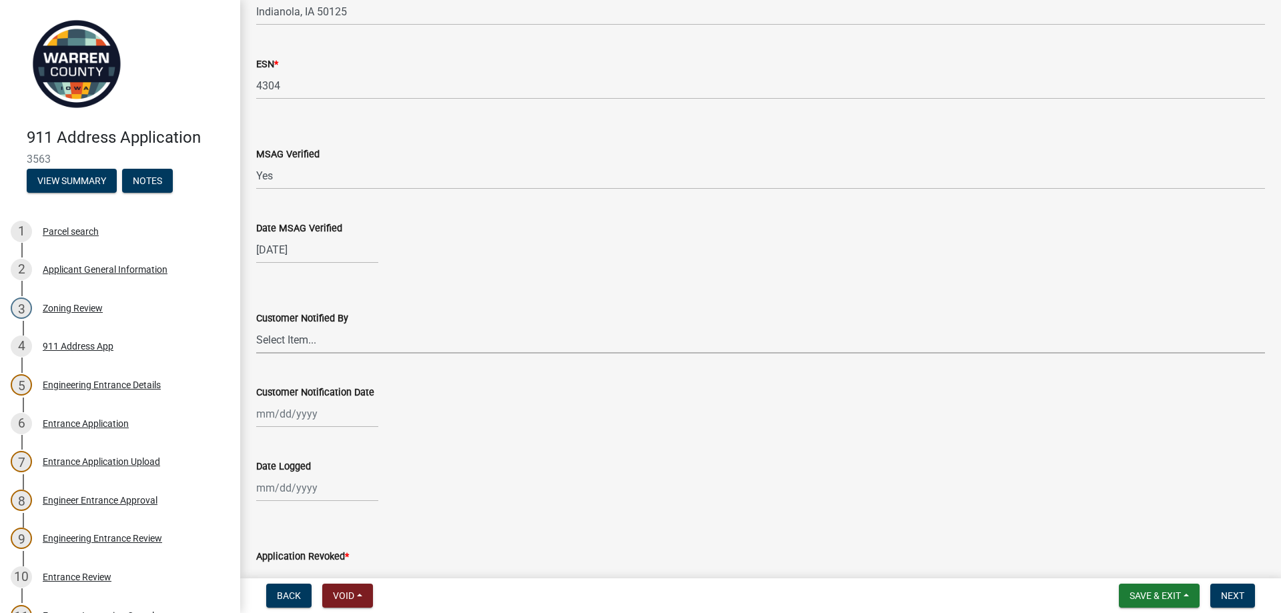
click at [300, 337] on select "Select Item... Phone Letter Phone and Letter" at bounding box center [760, 339] width 1009 height 27
click at [256, 326] on select "Select Item... Phone Letter Phone and Letter" at bounding box center [760, 339] width 1009 height 27
select select "776e5866-48fe-4455-8c4b-917c3f553778"
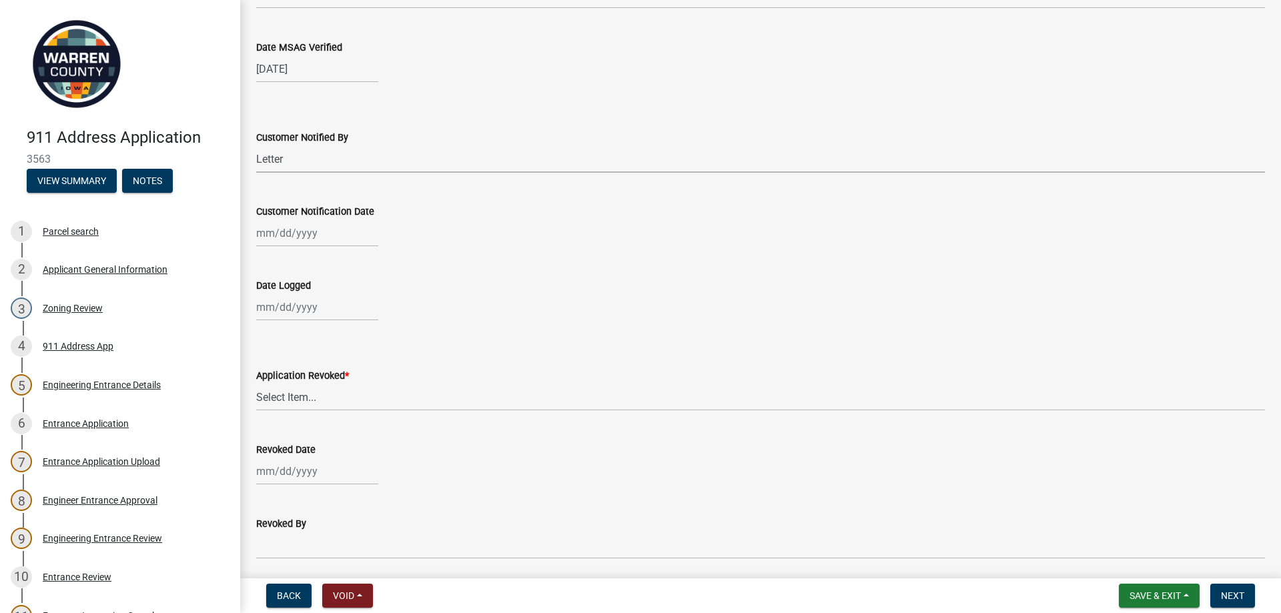
scroll to position [400, 0]
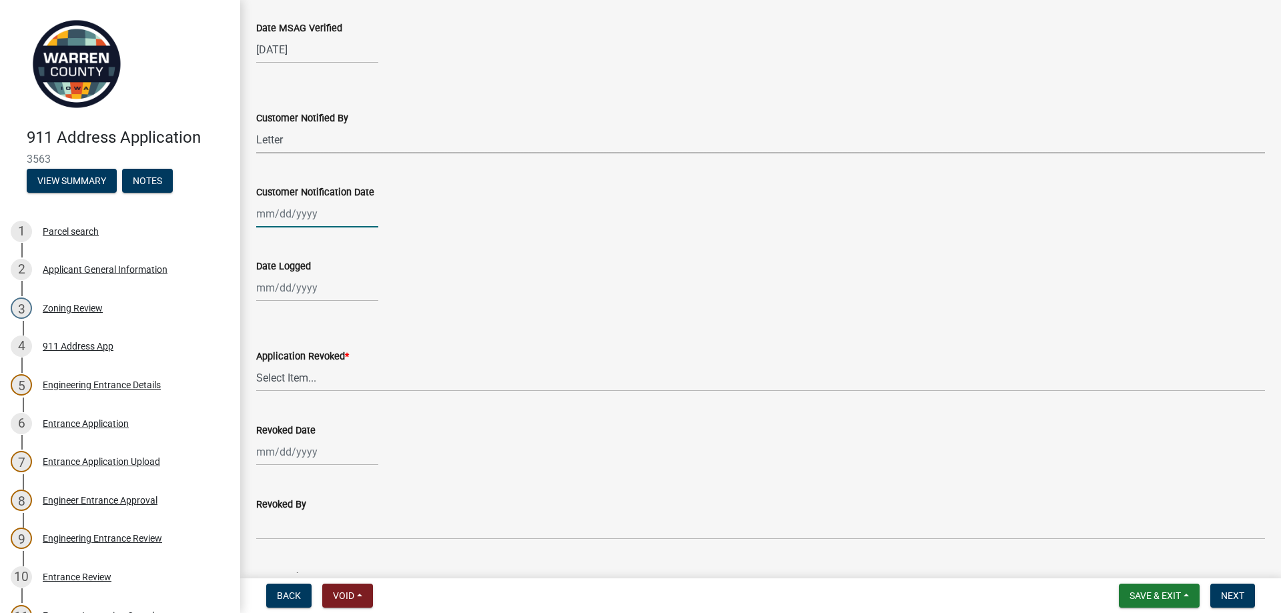
click at [285, 219] on div at bounding box center [317, 213] width 122 height 27
select select "8"
select select "2025"
click at [334, 348] on div "21" at bounding box center [333, 348] width 21 height 21
type input "[DATE]"
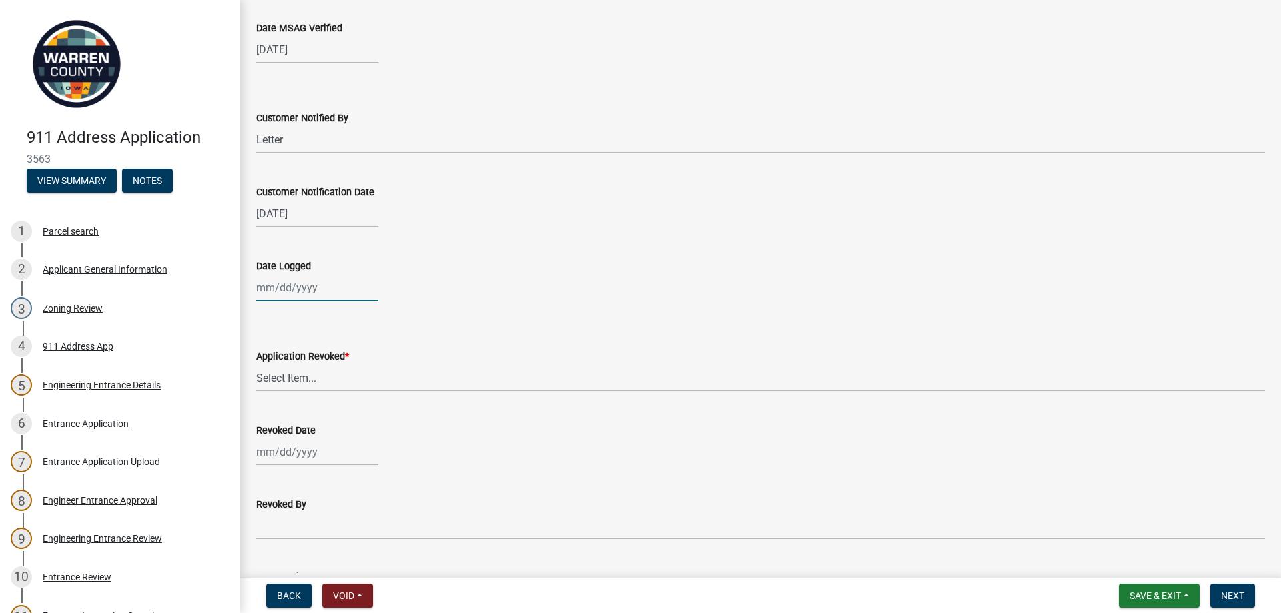
click at [273, 289] on div at bounding box center [317, 287] width 122 height 27
select select "8"
select select "2025"
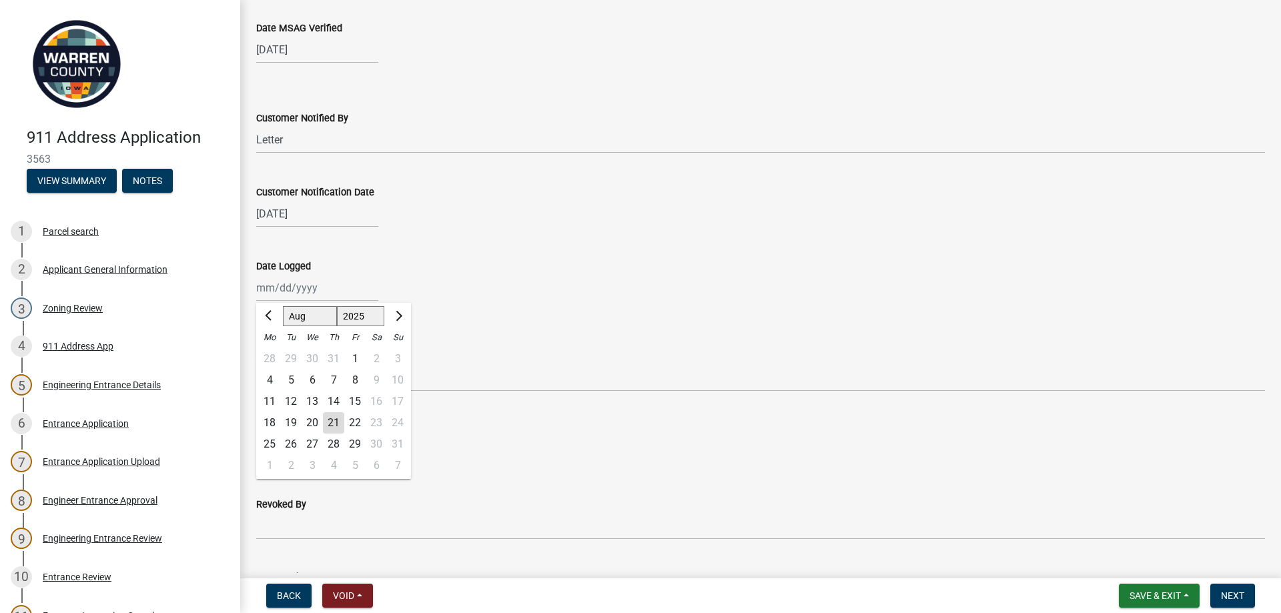
click at [332, 416] on div "21" at bounding box center [333, 422] width 21 height 21
type input "[DATE]"
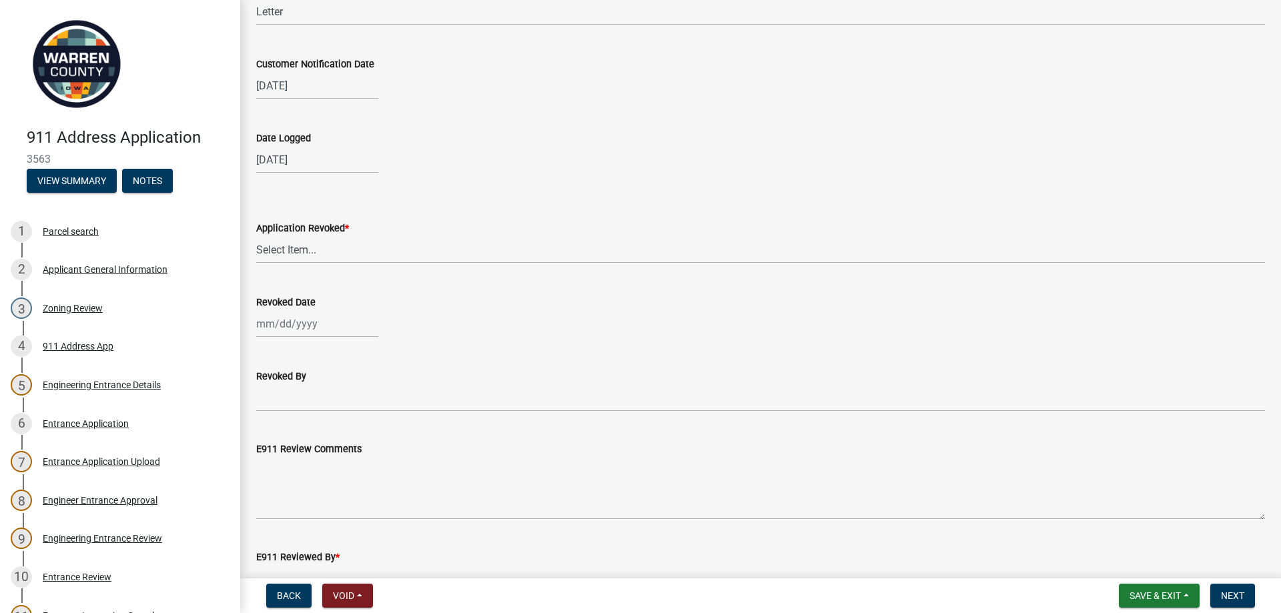
scroll to position [534, 0]
click at [282, 243] on select "Select Item... Yes No" at bounding box center [760, 244] width 1009 height 27
click at [256, 231] on select "Select Item... Yes No" at bounding box center [760, 244] width 1009 height 27
select select "c98b9208-48c9-4ce6-b75d-2f61592d01a5"
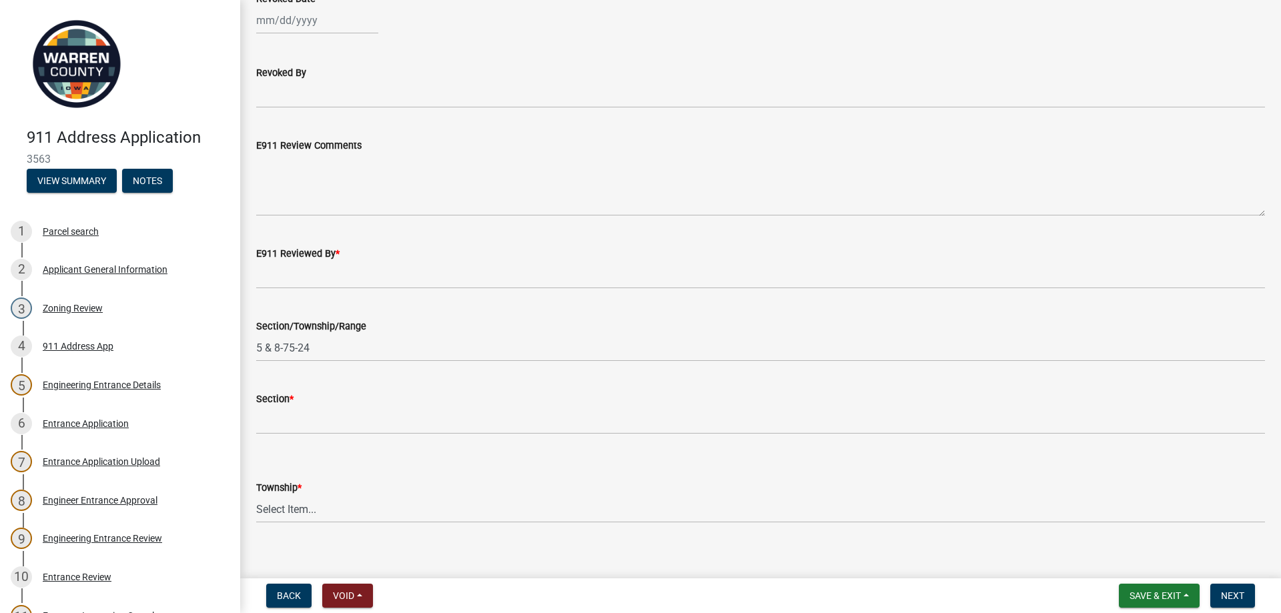
scroll to position [846, 0]
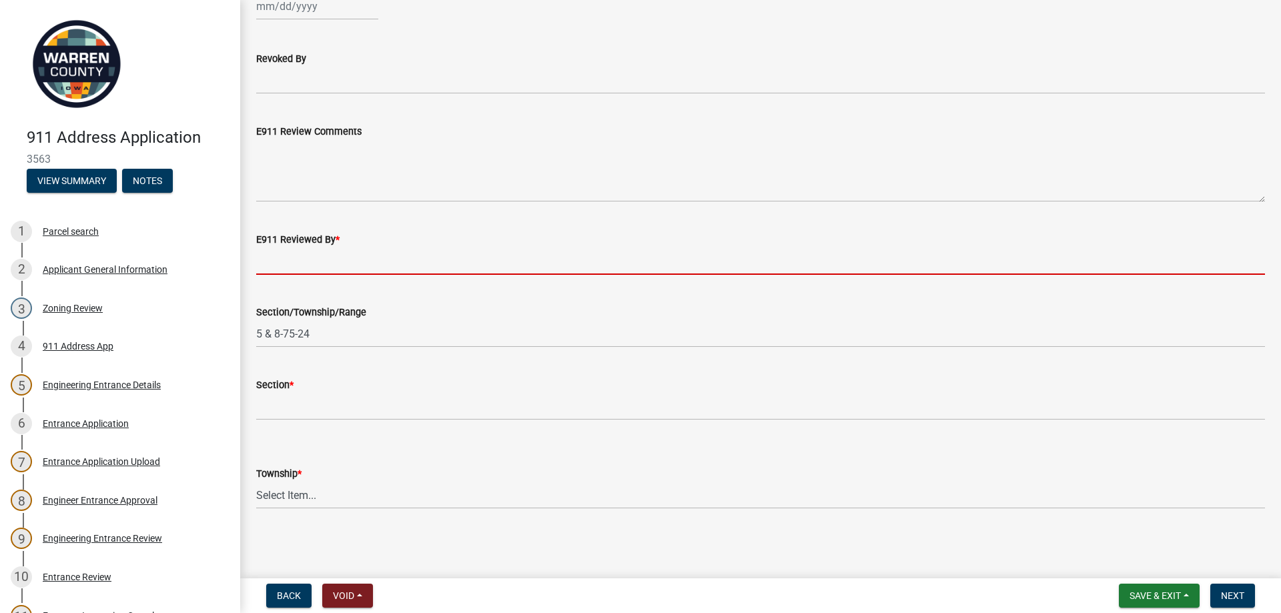
click at [289, 266] on input "E911 Reviewed By *" at bounding box center [760, 261] width 1009 height 27
type input "[PERSON_NAME]"
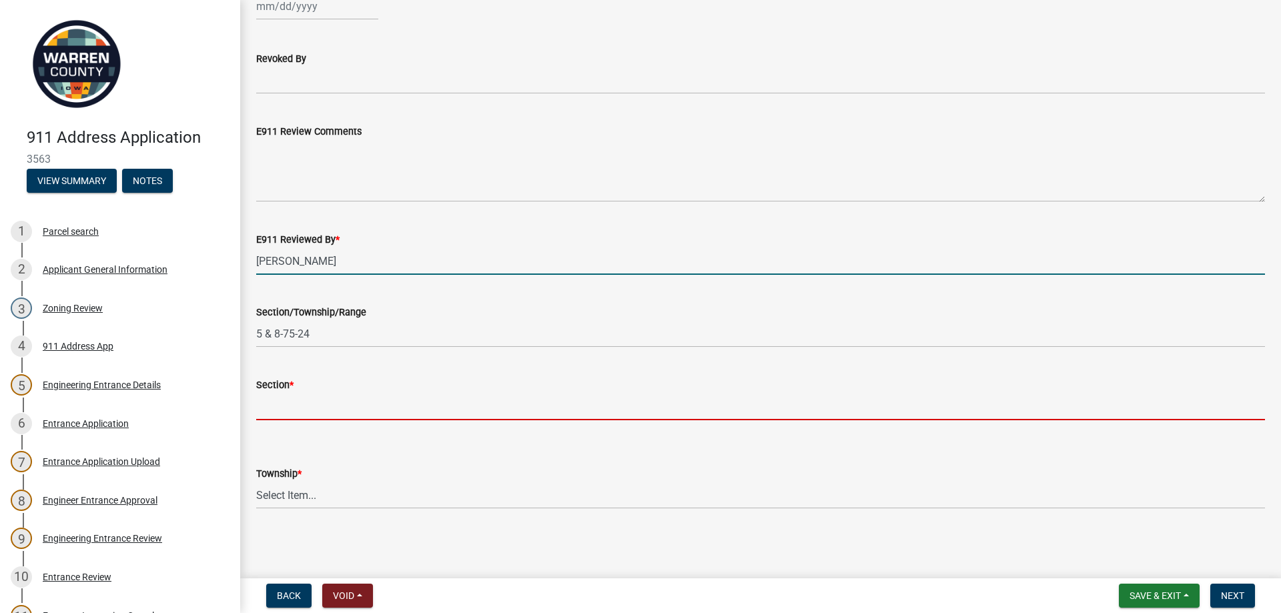
click at [285, 416] on input "Section *" at bounding box center [760, 406] width 1009 height 27
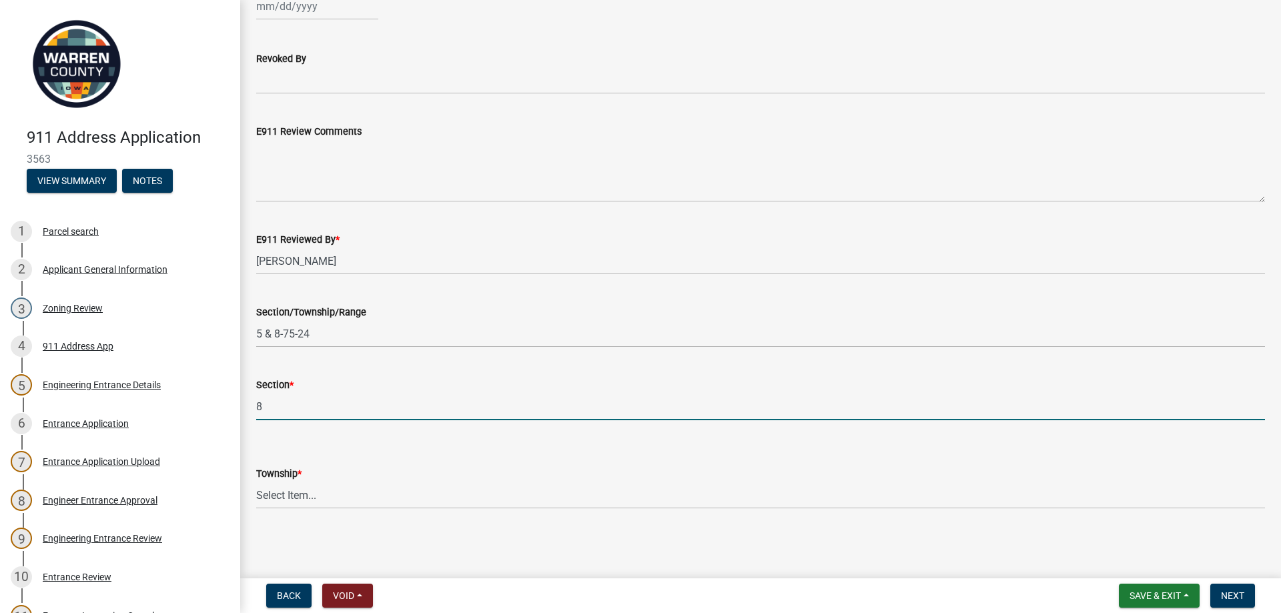
type input "8"
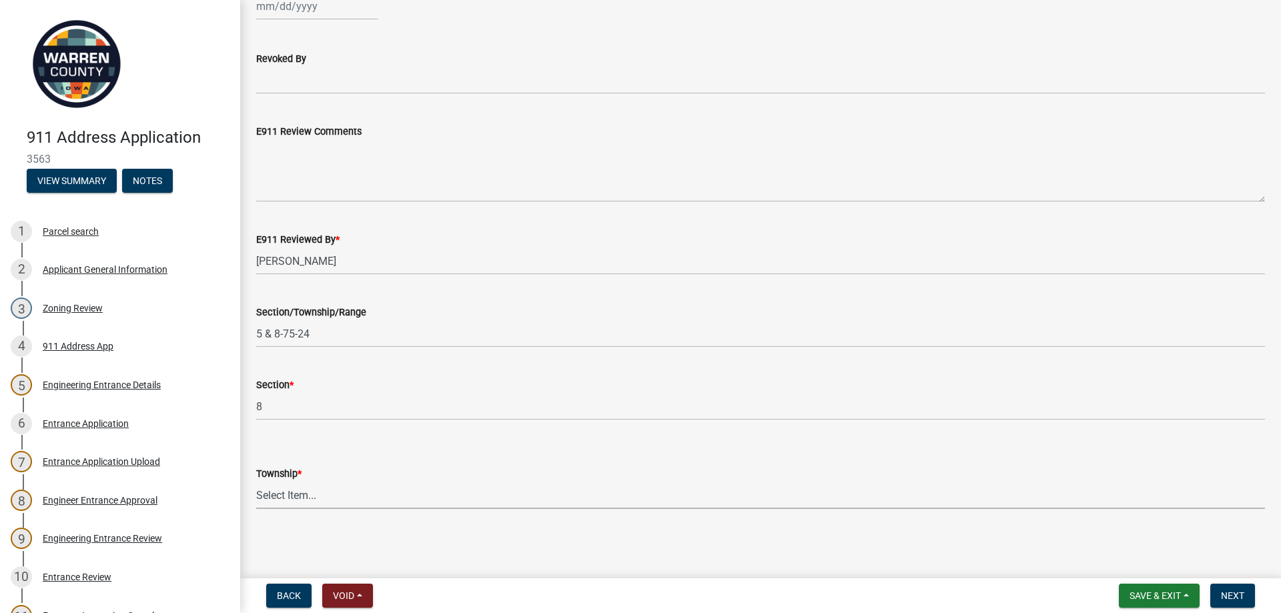
click at [279, 496] on select "Select Item... [PERSON_NAME] [PERSON_NAME] [PERSON_NAME] Liberty [PERSON_NAME] …" at bounding box center [760, 495] width 1009 height 27
click at [256, 482] on select "Select Item... [PERSON_NAME] [PERSON_NAME] [PERSON_NAME] Liberty [PERSON_NAME] …" at bounding box center [760, 495] width 1009 height 27
select select "3700140a-4081-4a02-bbde-1d6337aed40b"
click at [1234, 590] on span "Next" at bounding box center [1232, 595] width 23 height 11
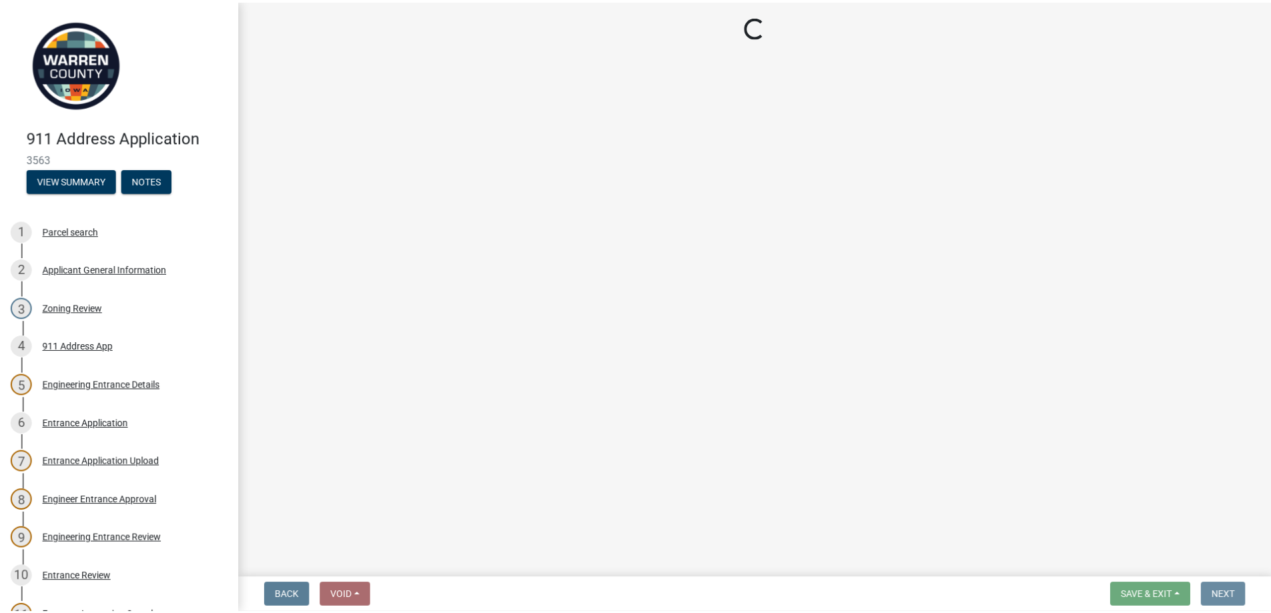
scroll to position [0, 0]
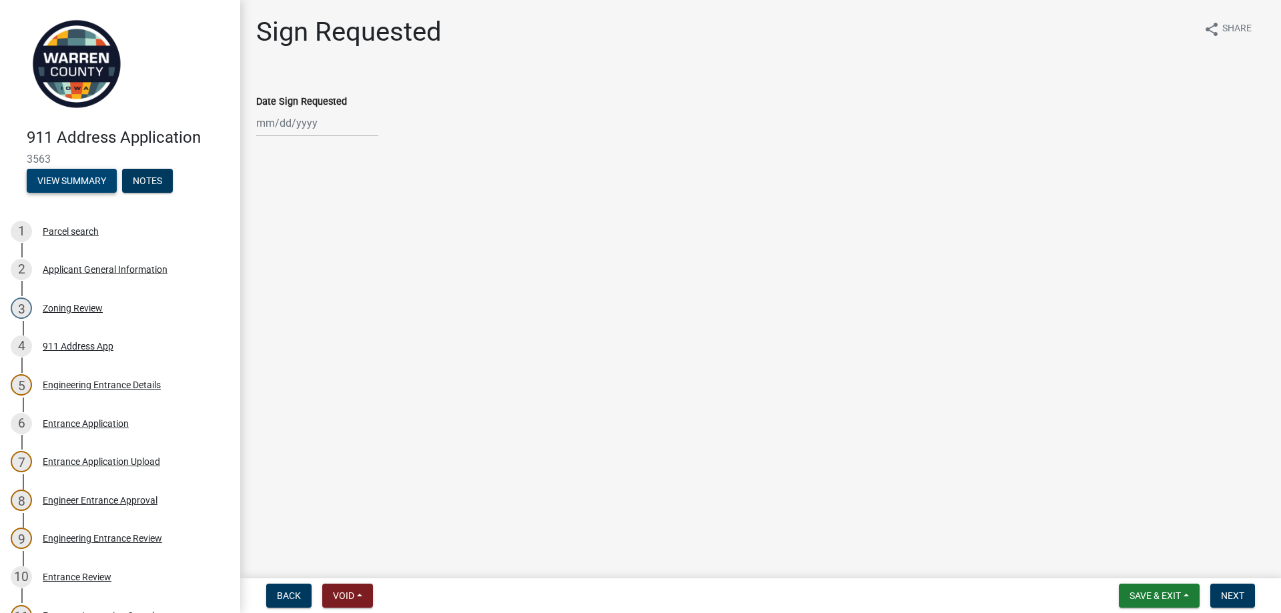
click at [69, 174] on button "View Summary" at bounding box center [72, 181] width 90 height 24
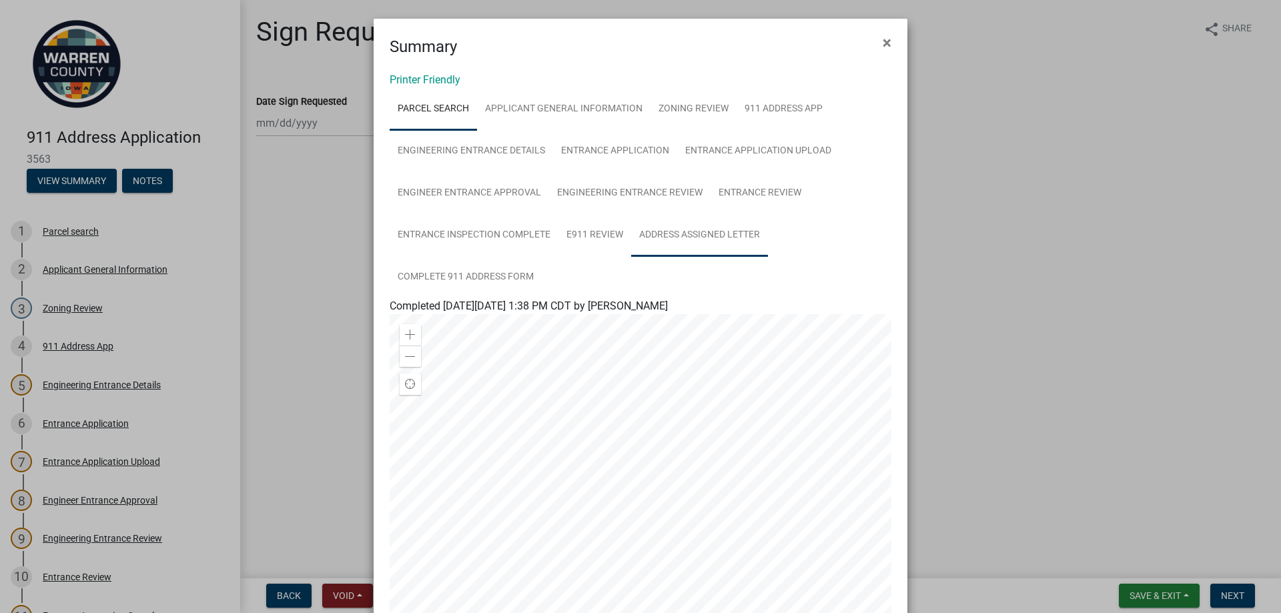
click at [677, 234] on link "Address Assigned Letter" at bounding box center [699, 235] width 137 height 43
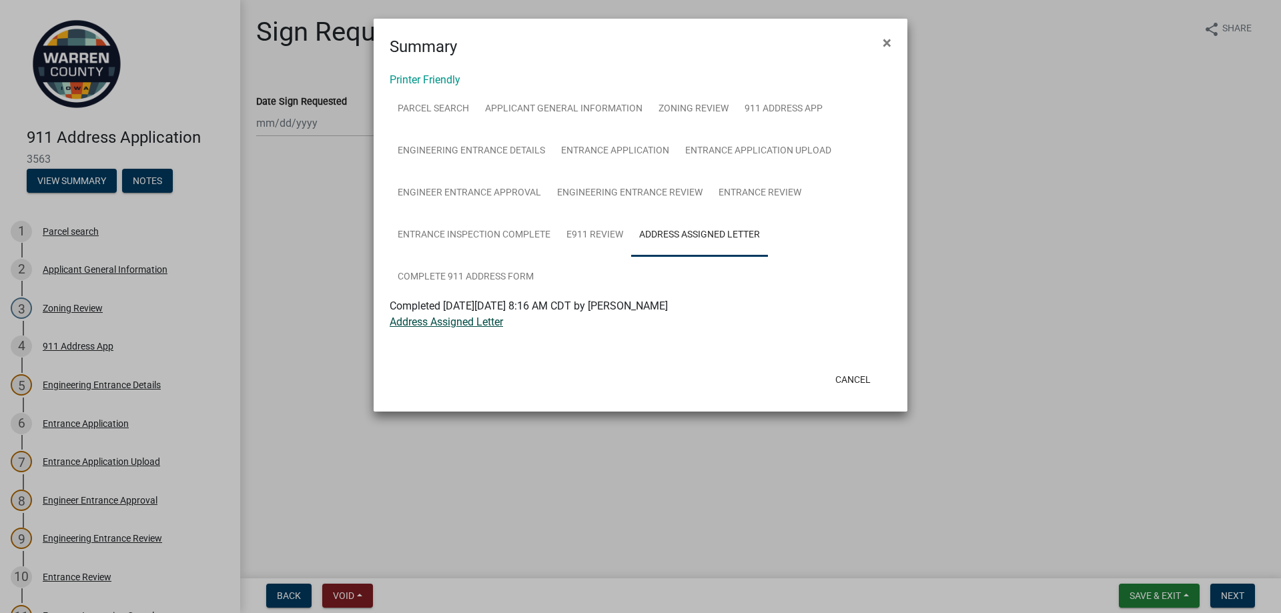
click at [444, 324] on link "Address Assigned Letter" at bounding box center [446, 322] width 113 height 13
click at [844, 380] on button "Cancel" at bounding box center [853, 380] width 57 height 24
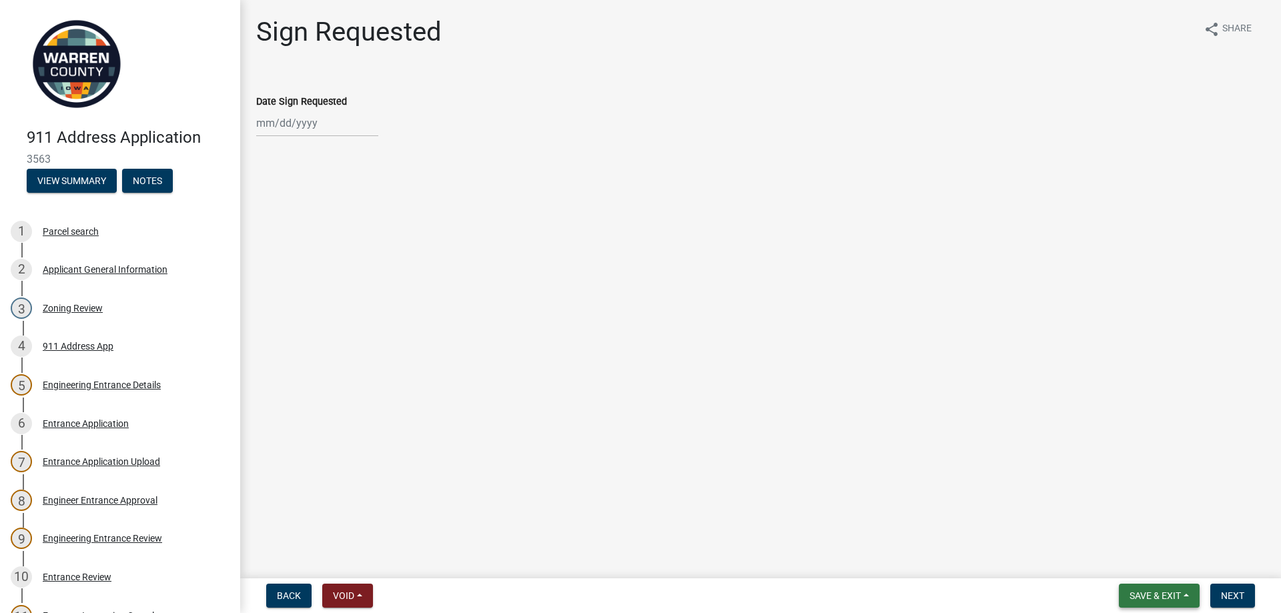
click at [1167, 595] on span "Save & Exit" at bounding box center [1155, 595] width 51 height 11
click at [1119, 562] on button "Save & Exit" at bounding box center [1146, 561] width 107 height 32
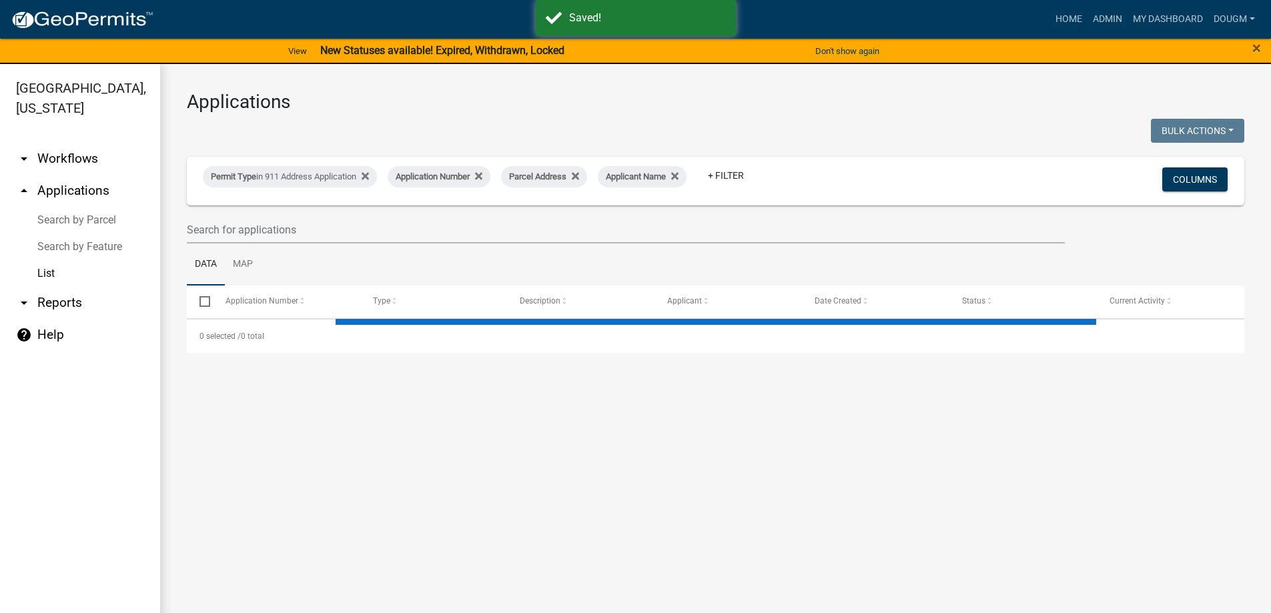
select select "3: 100"
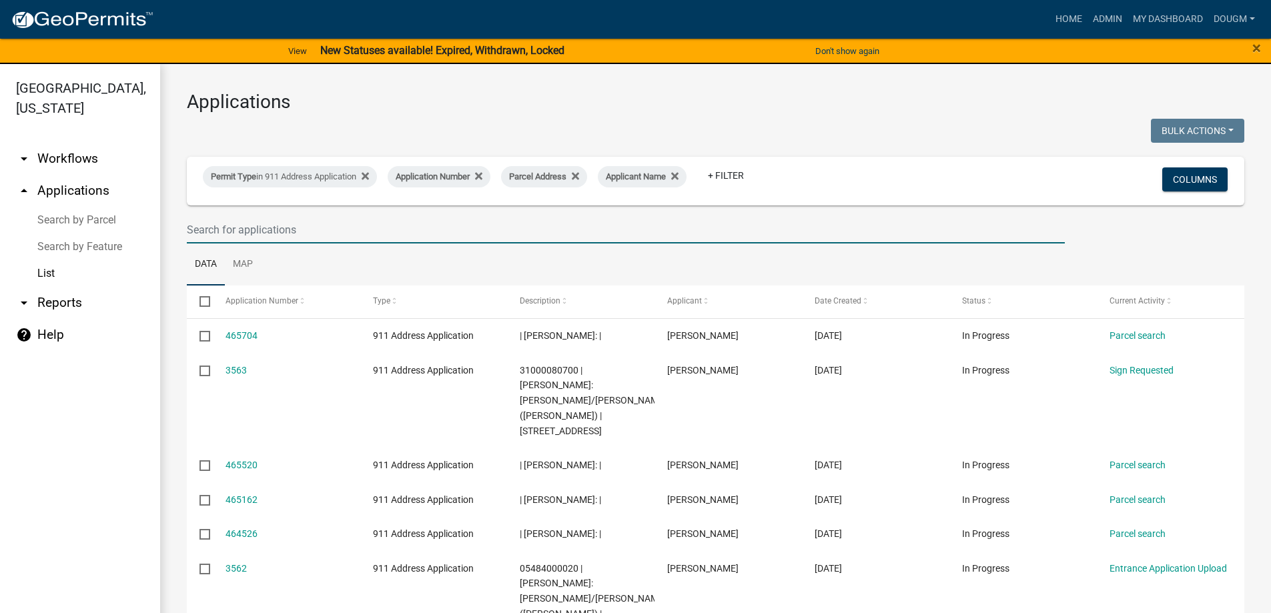
click at [238, 230] on input "text" at bounding box center [626, 229] width 878 height 27
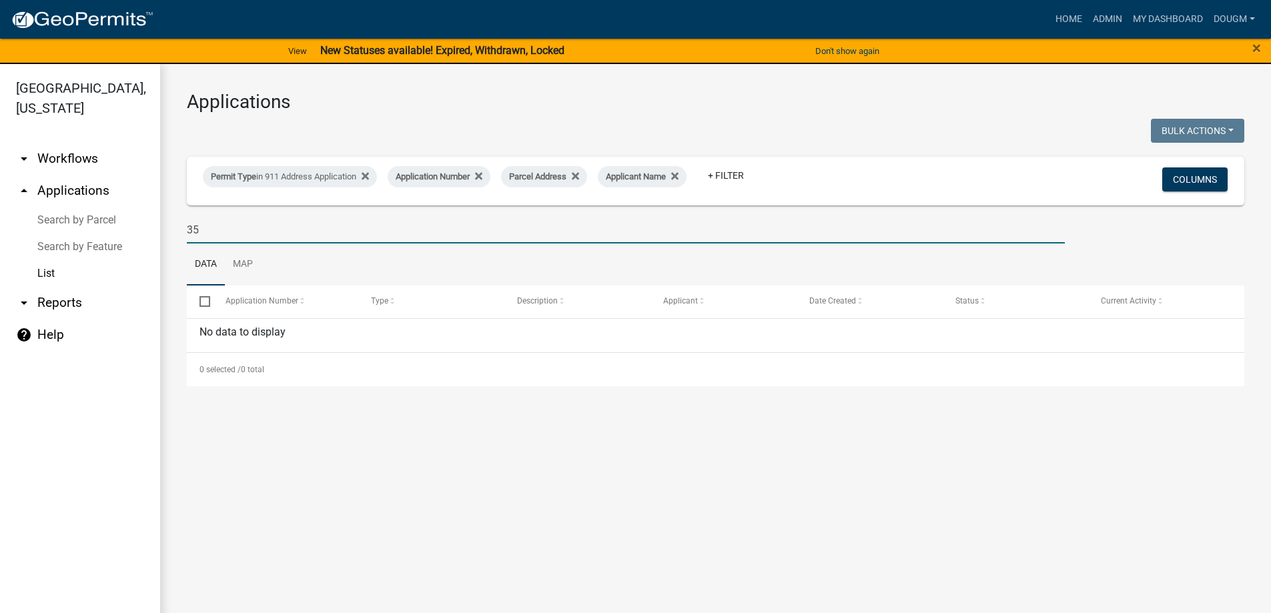
type input "3"
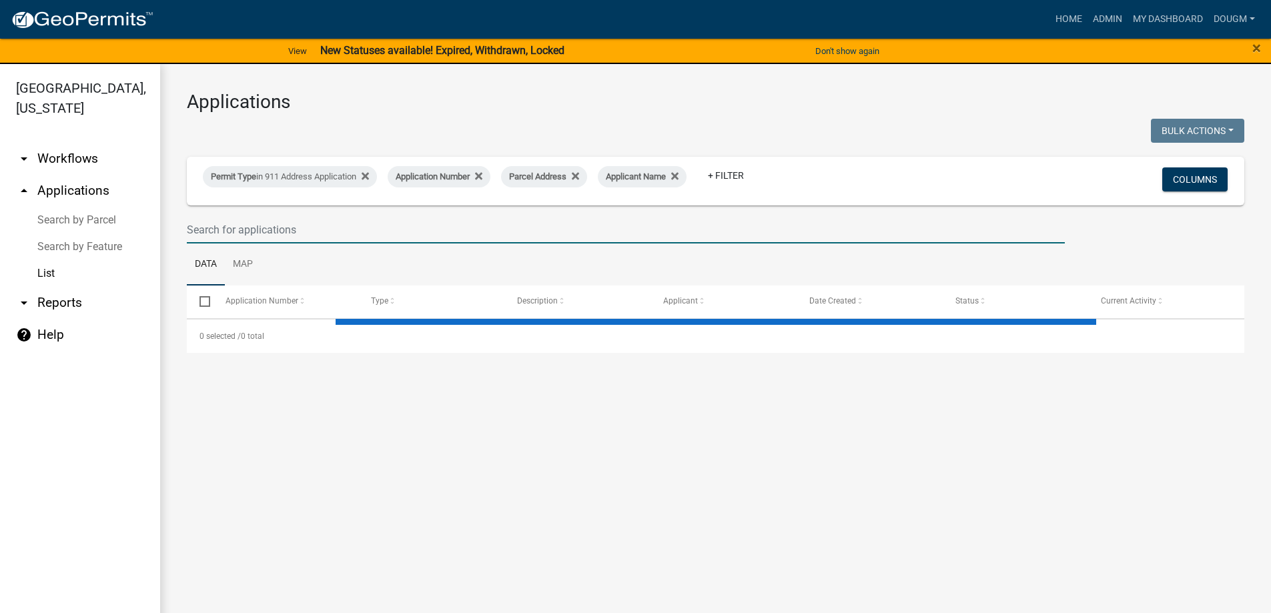
select select "3: 100"
